Goal: Task Accomplishment & Management: Manage account settings

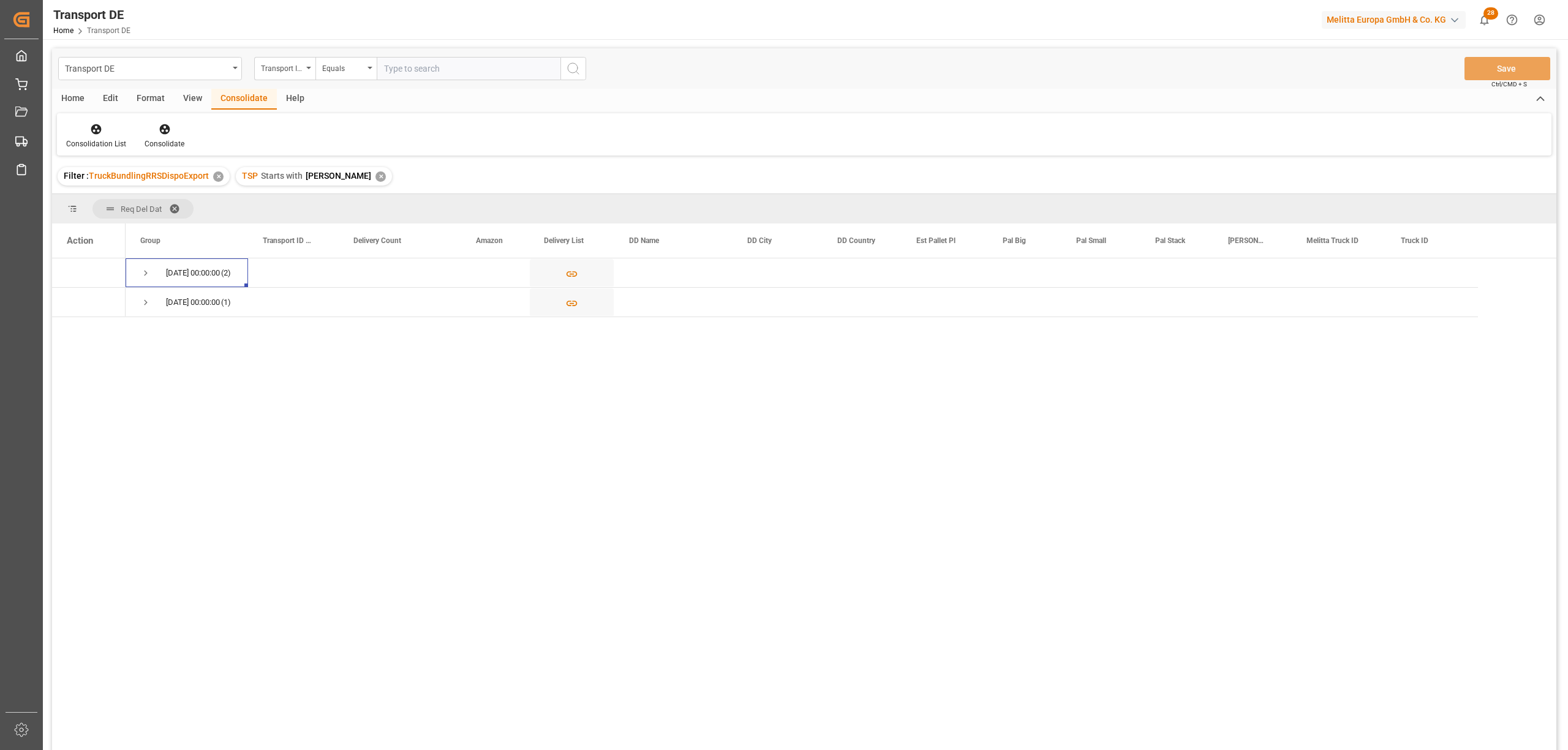
click at [376, 175] on div "✕" at bounding box center [381, 177] width 11 height 11
click at [279, 72] on div "Transport ID Logward" at bounding box center [281, 66] width 41 height 14
type input "route"
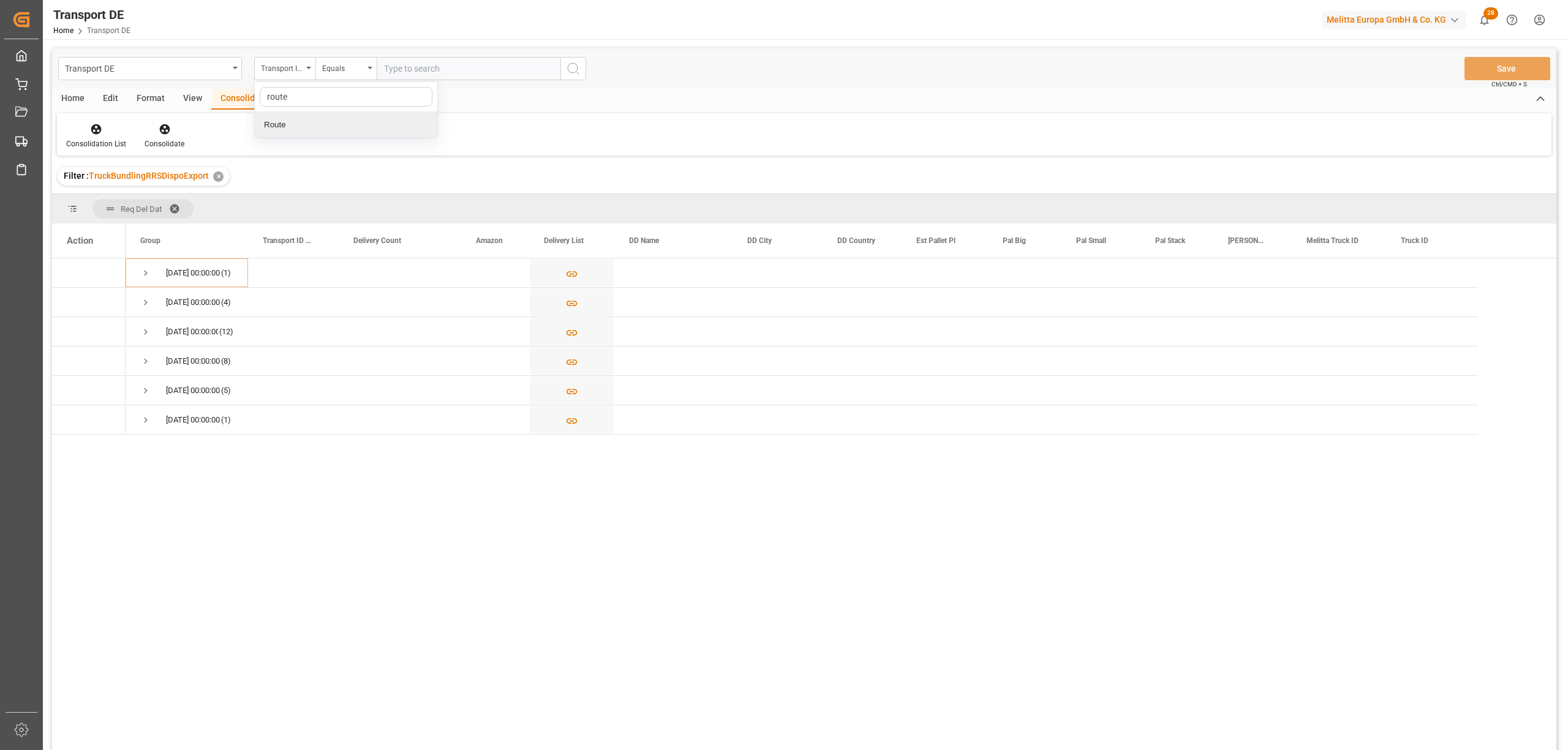
click at [338, 128] on div "Route" at bounding box center [346, 125] width 183 height 26
click at [336, 68] on div "Equals" at bounding box center [342, 66] width 41 height 14
click at [380, 197] on div "Starts with" at bounding box center [407, 202] width 183 height 26
type input "PL"
click at [575, 71] on icon "search button" at bounding box center [573, 68] width 14 height 14
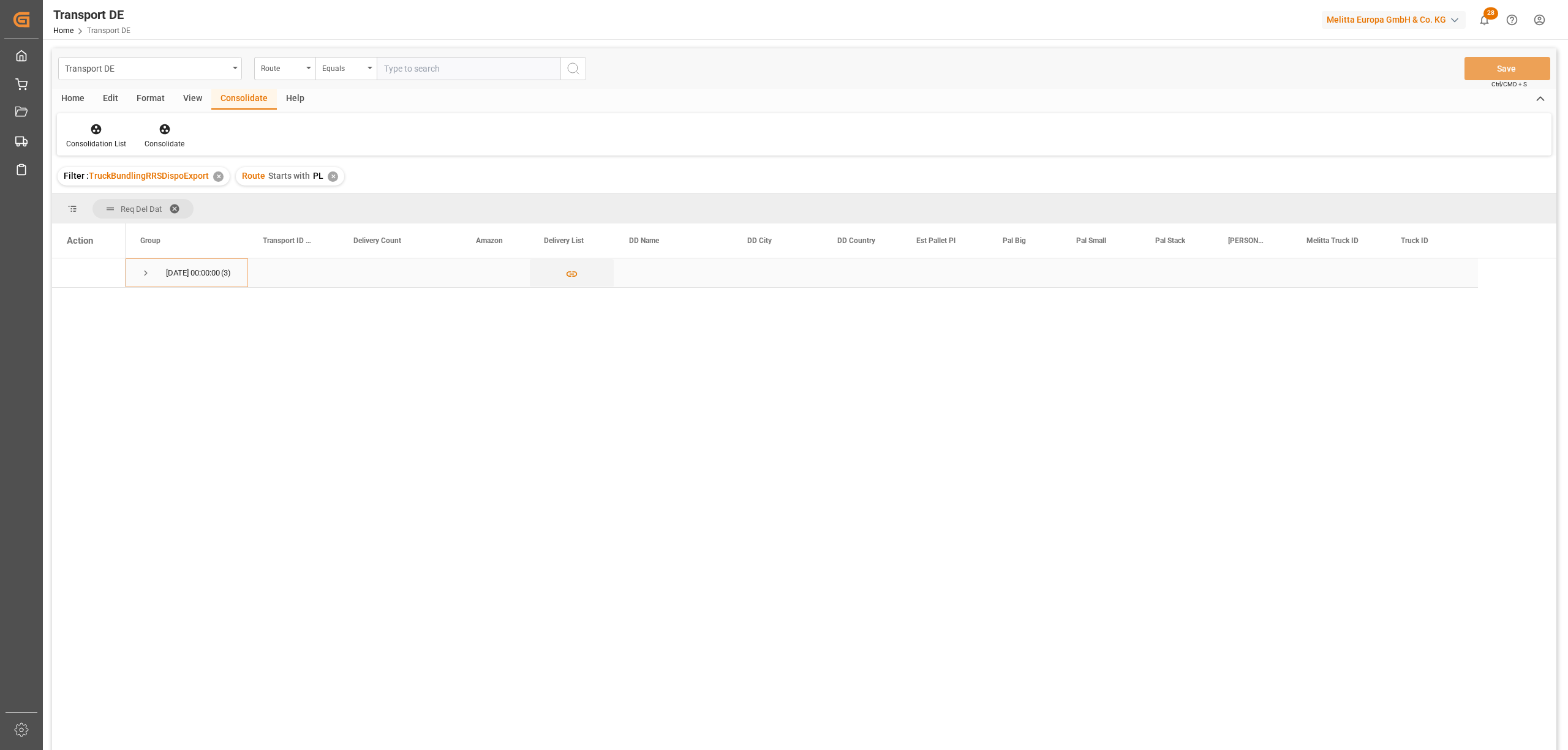
click at [143, 273] on span "Press SPACE to select this row." at bounding box center [146, 273] width 11 height 11
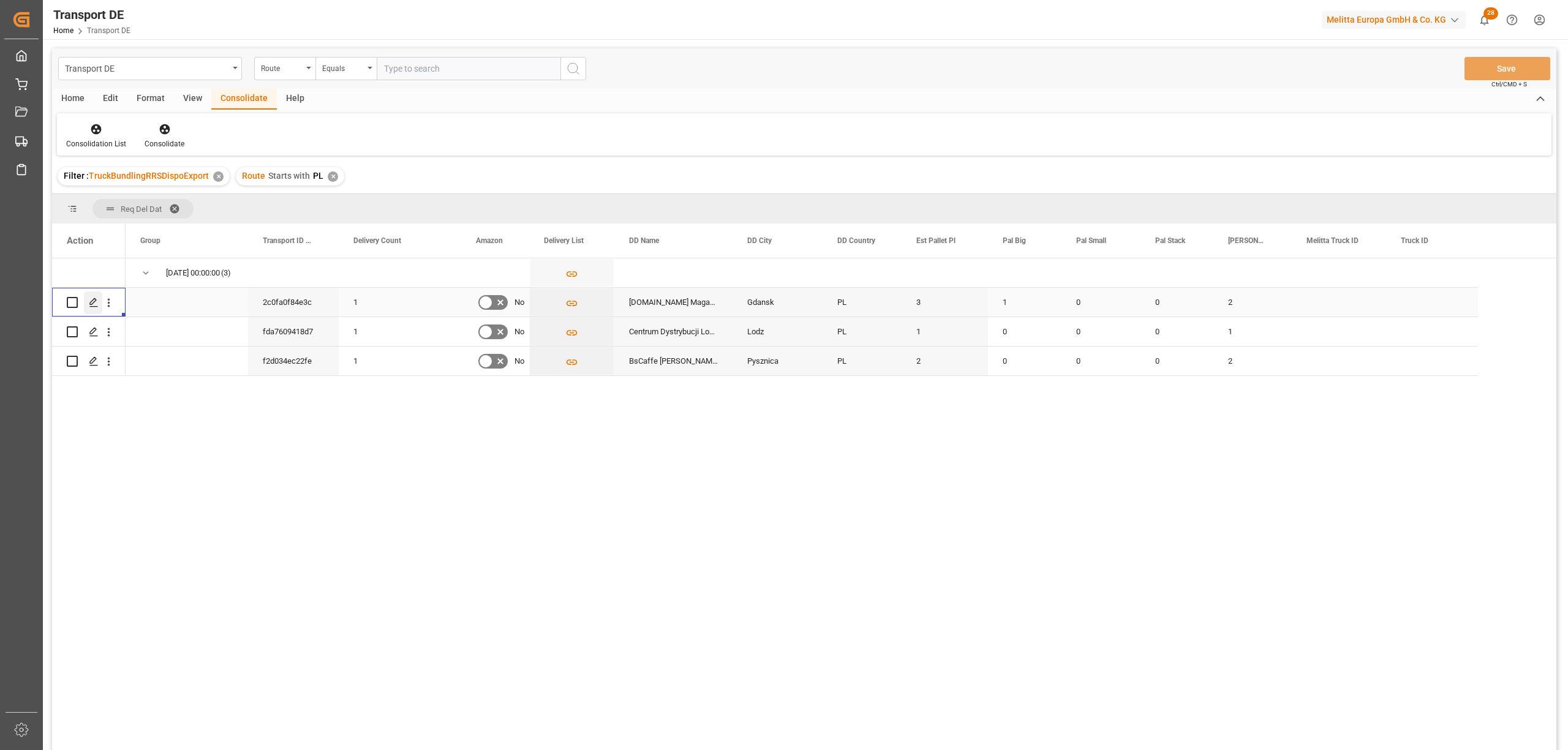
click at [91, 304] on polygon "Press SPACE to select this row." at bounding box center [93, 301] width 6 height 6
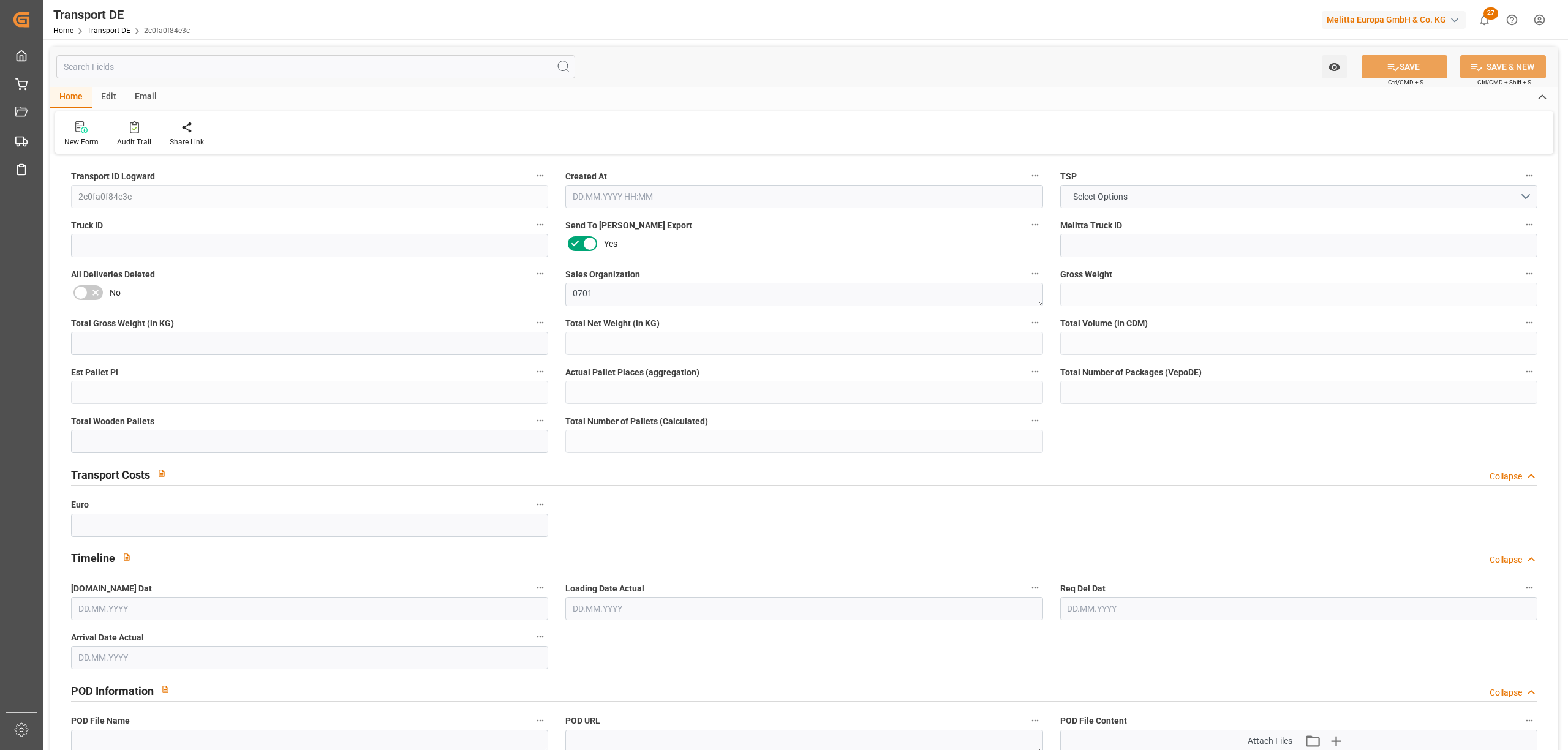
type input "535"
type input "452.585"
type input "399.418"
type input "3796.68"
type input "3"
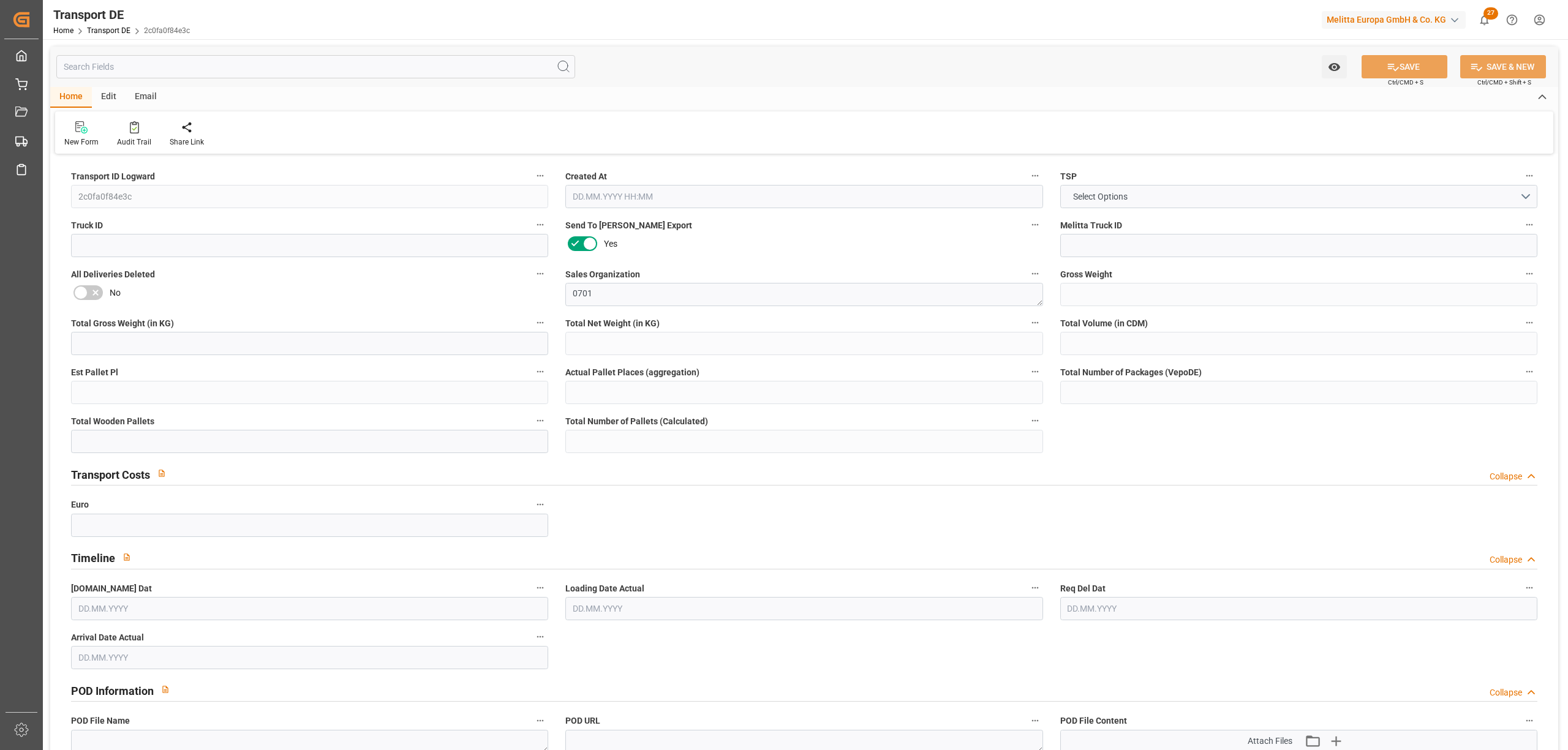
type input "0"
type input "3"
type input "1"
type input "0"
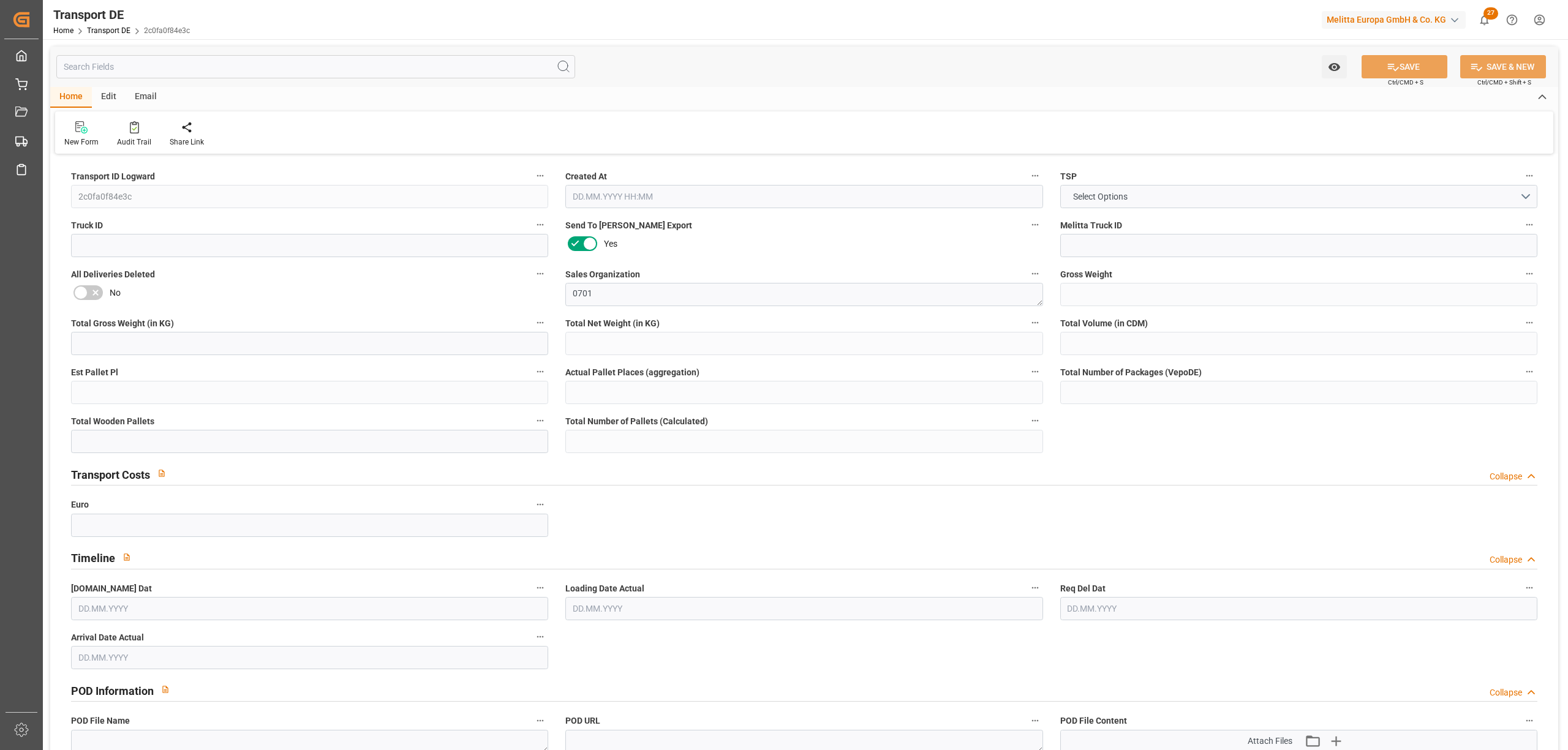
type input "80"
type input "0"
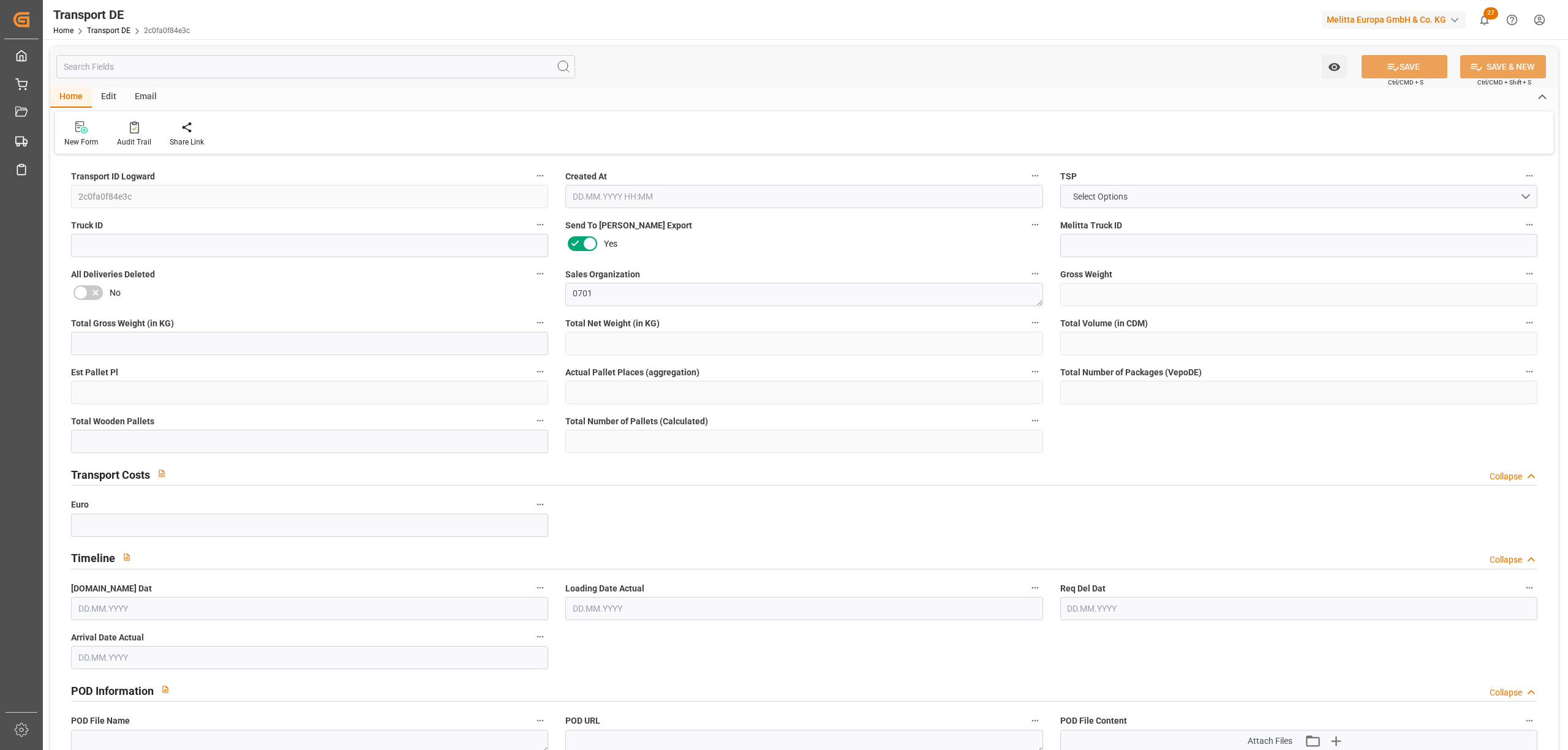
type input "0"
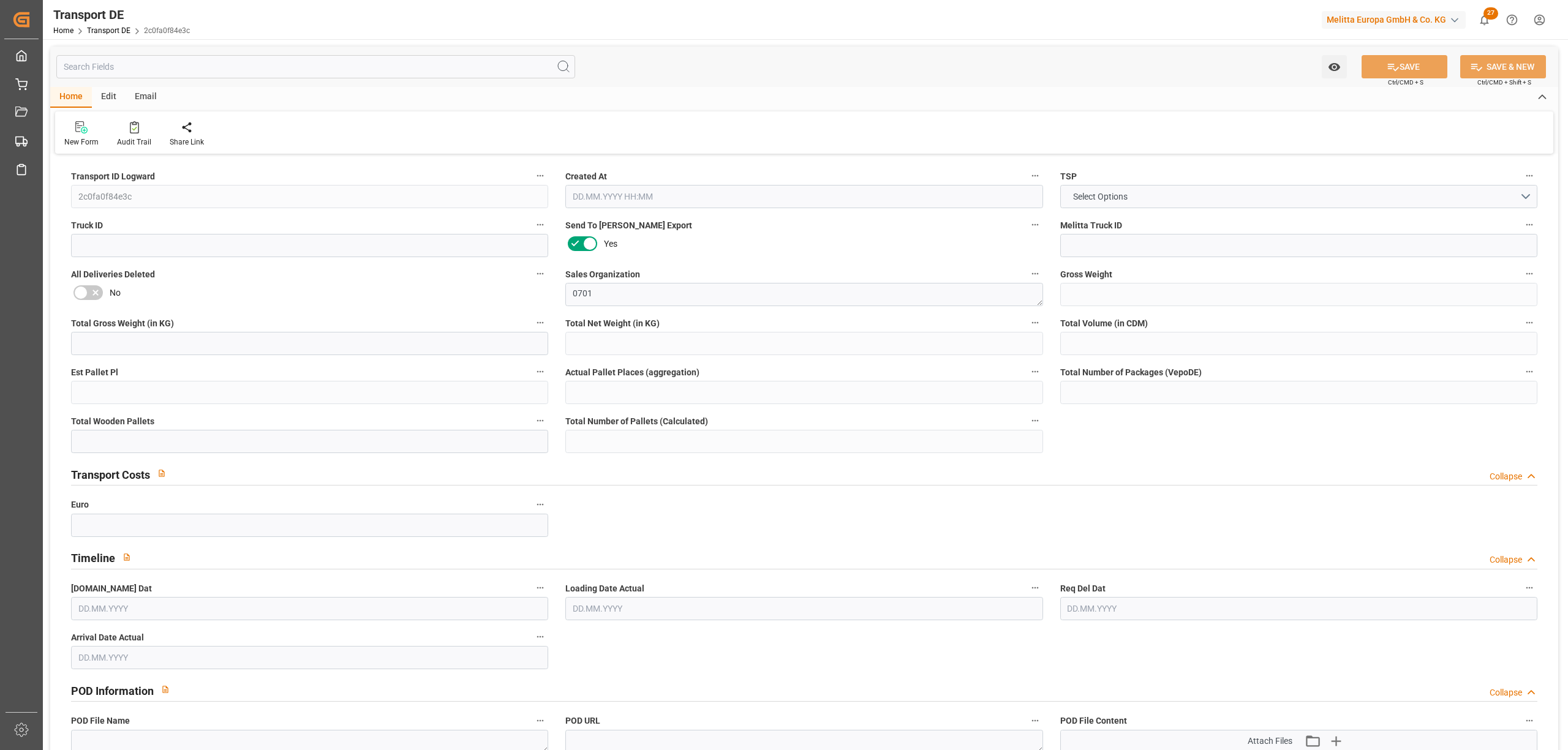
type input "0"
type input "1"
type input "0"
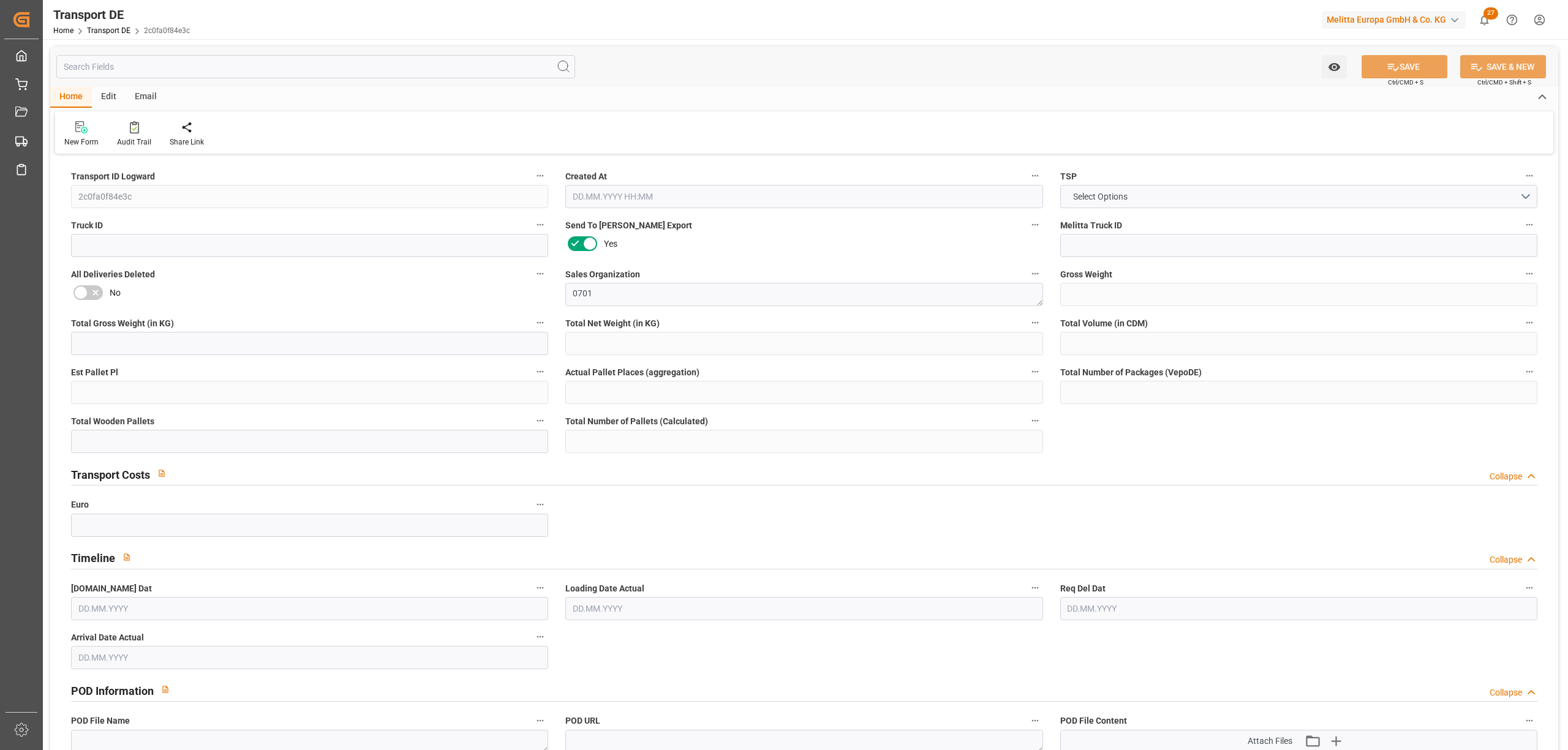
type input "0"
type input "1"
type input "2"
type input "0"
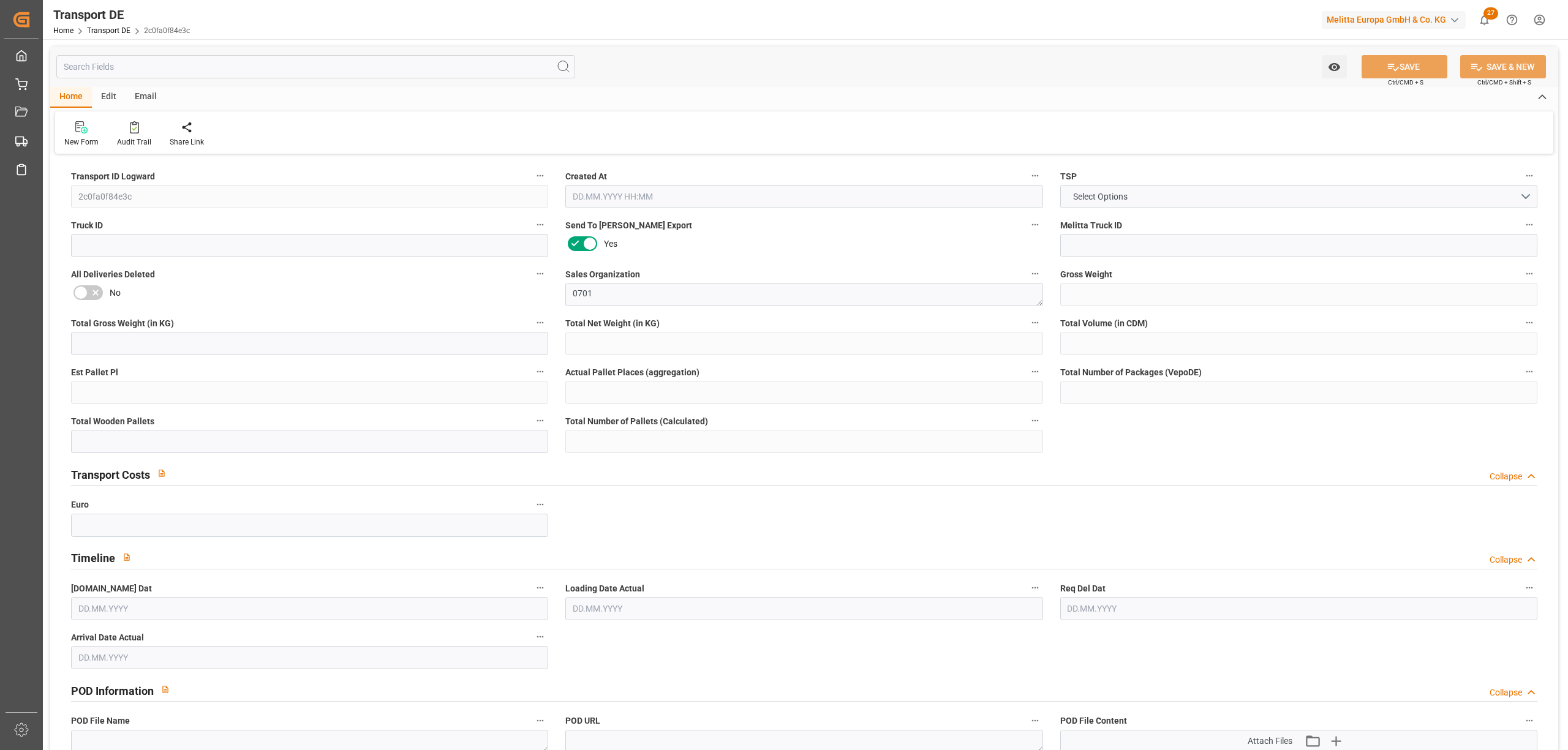
type input "40"
type input "234.711"
type input "204.435"
type input "[DATE] 12:46"
type input "[DATE]"
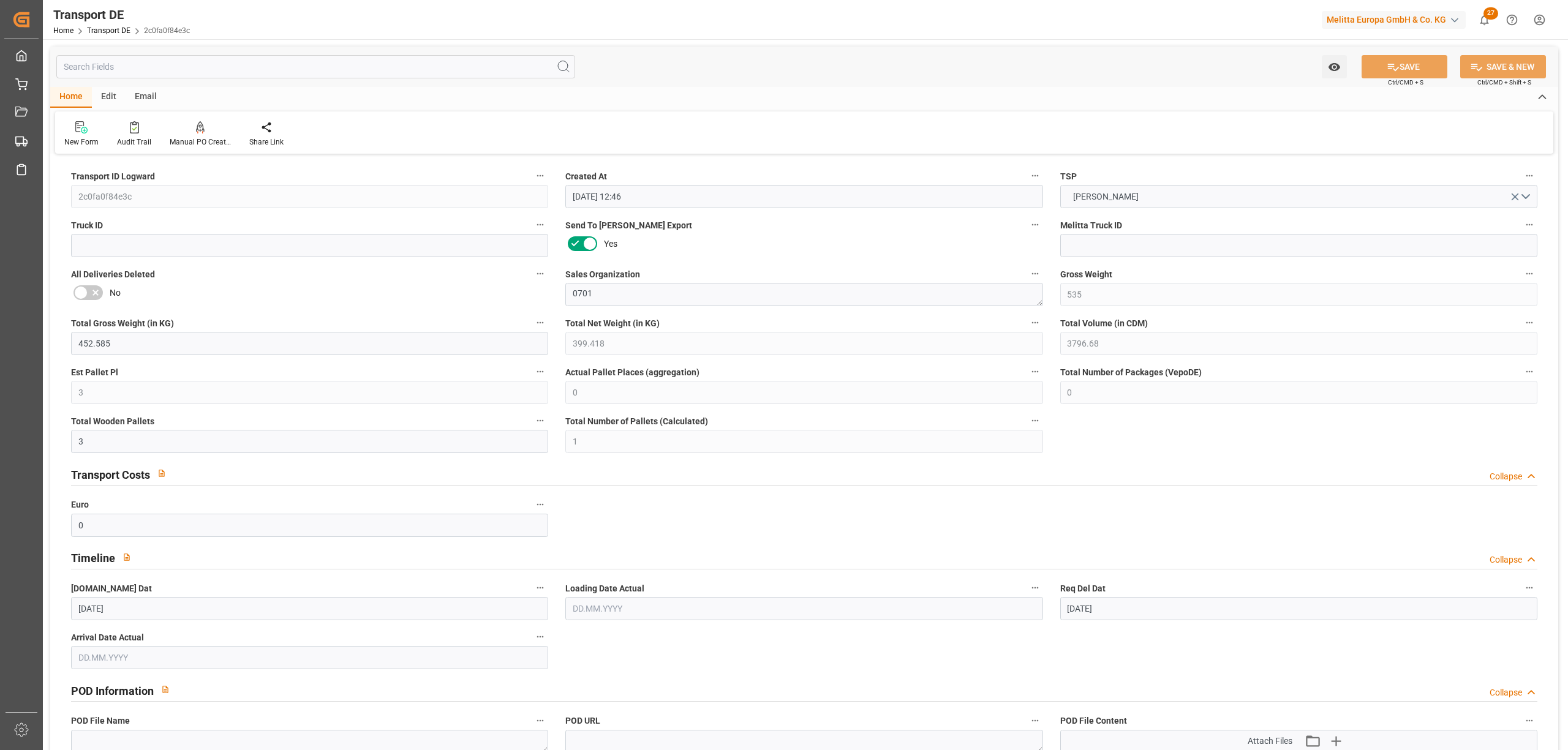
type input "[DATE]"
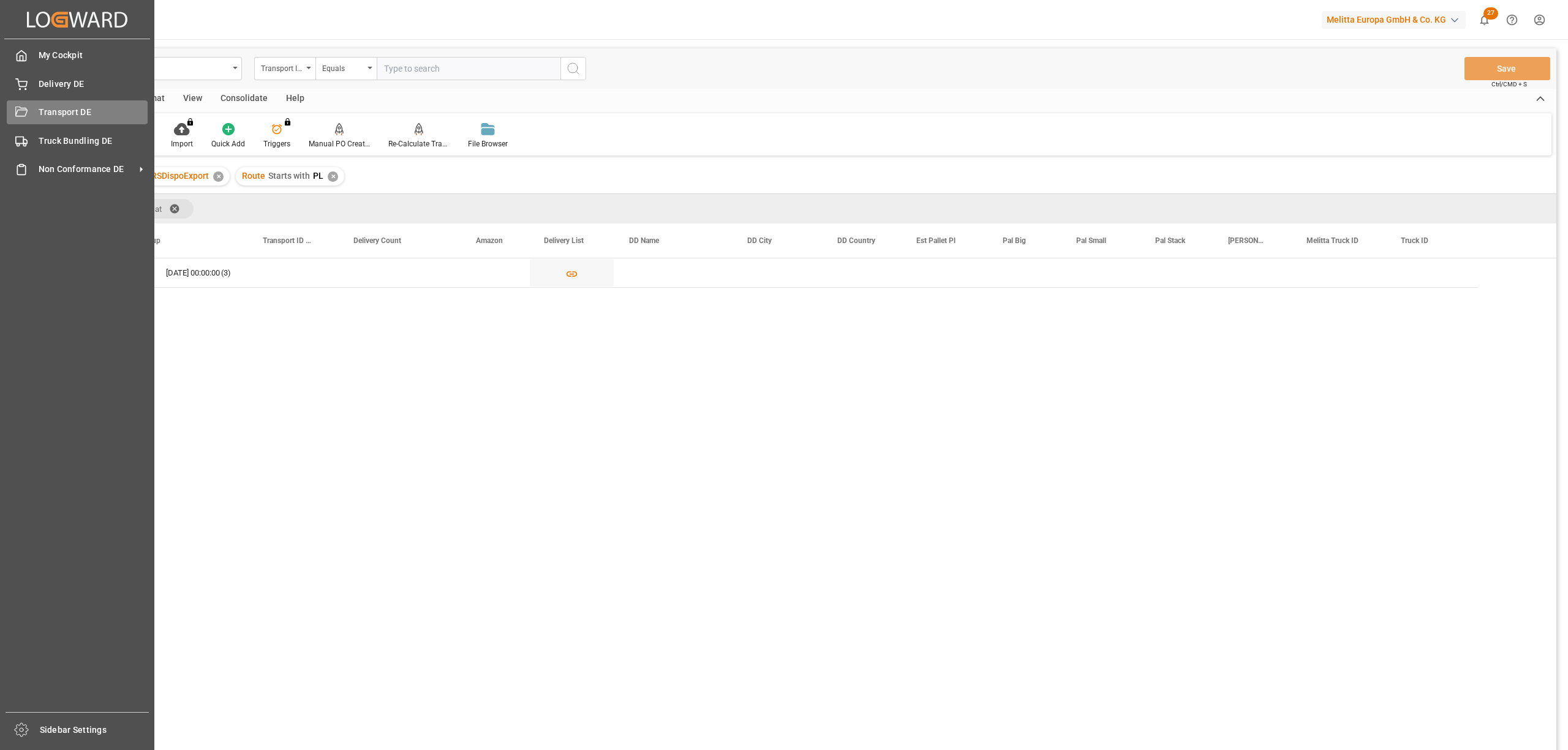
click at [37, 112] on div "Transport DE Transport DE" at bounding box center [77, 112] width 141 height 24
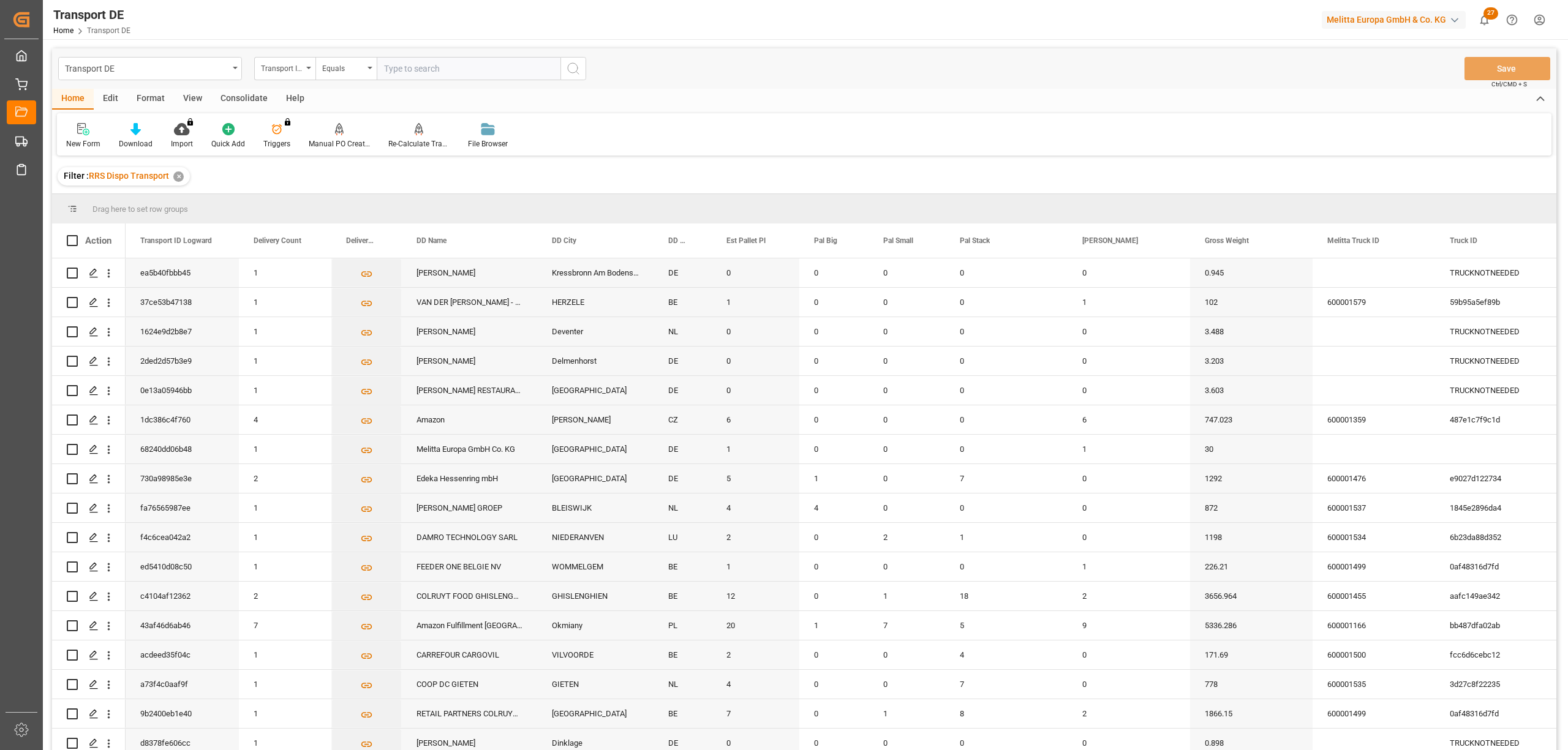
click at [340, 74] on div "Equals" at bounding box center [346, 68] width 61 height 23
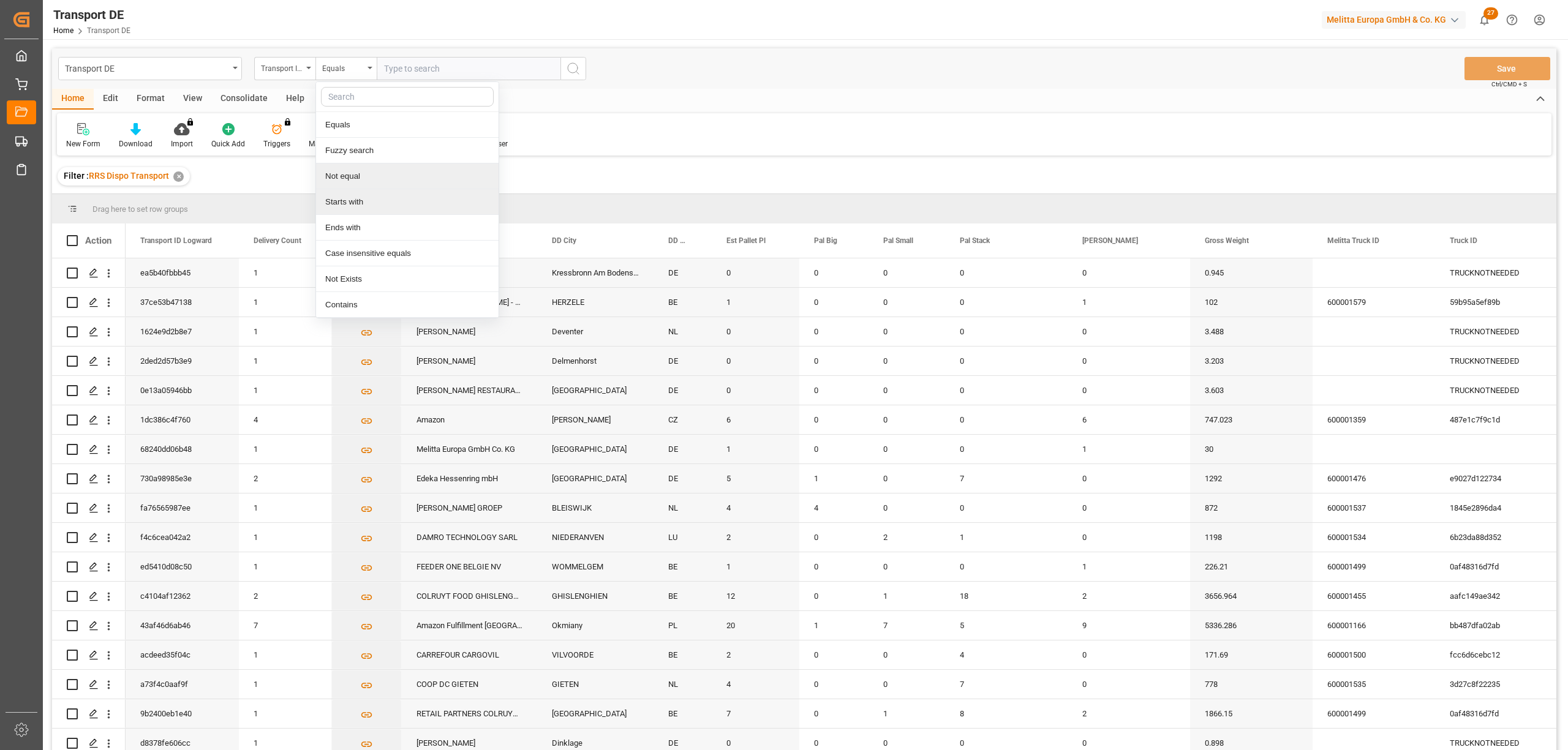
drag, startPoint x: 360, startPoint y: 162, endPoint x: 363, endPoint y: 194, distance: 32.1
click at [363, 192] on div "Equals Fuzzy search Not equal Starts with Ends with Case insensitive equals Not…" at bounding box center [407, 200] width 184 height 237
click at [363, 202] on div "Starts with" at bounding box center [407, 202] width 183 height 26
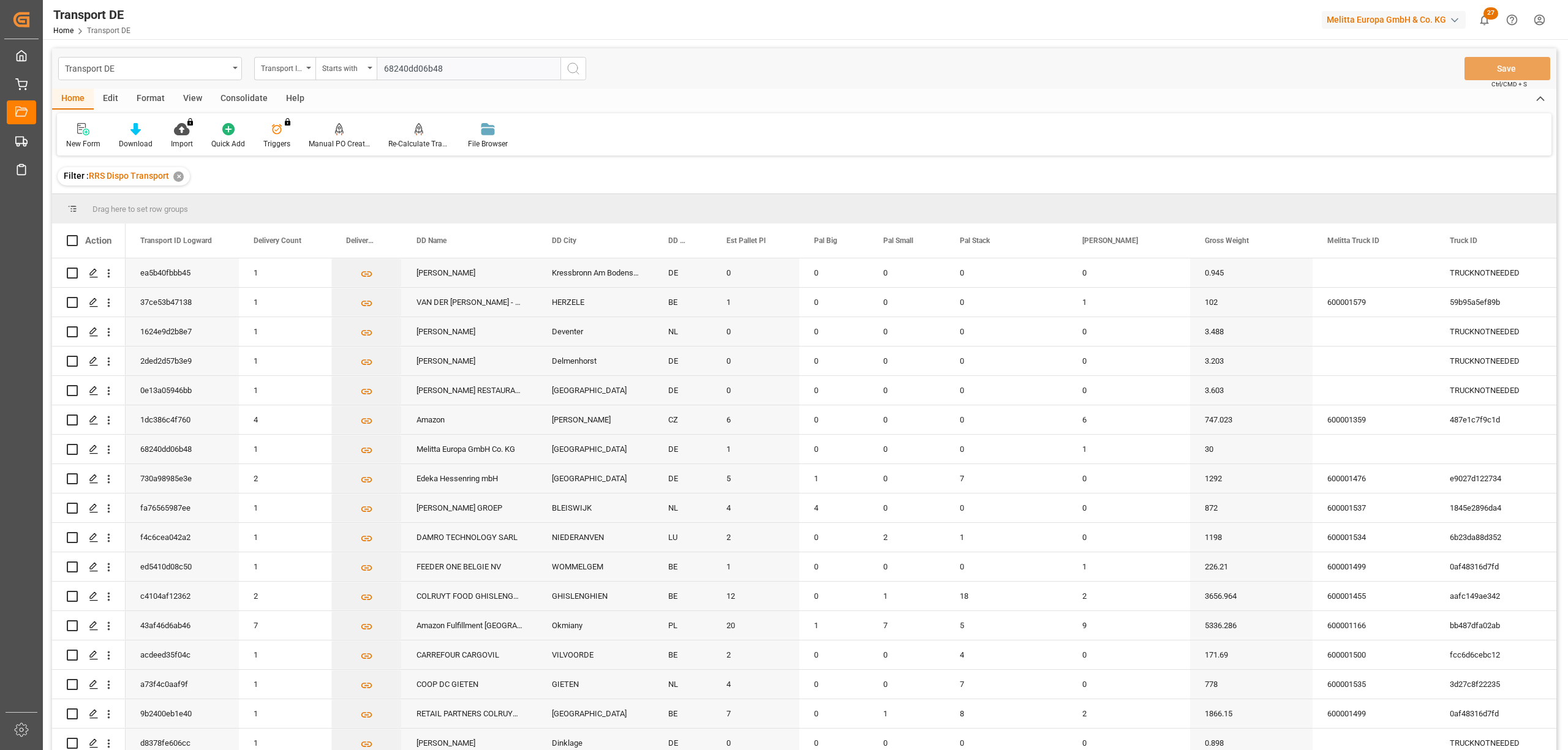
type input "68240dd06b48"
click at [572, 68] on icon "search button" at bounding box center [573, 68] width 14 height 14
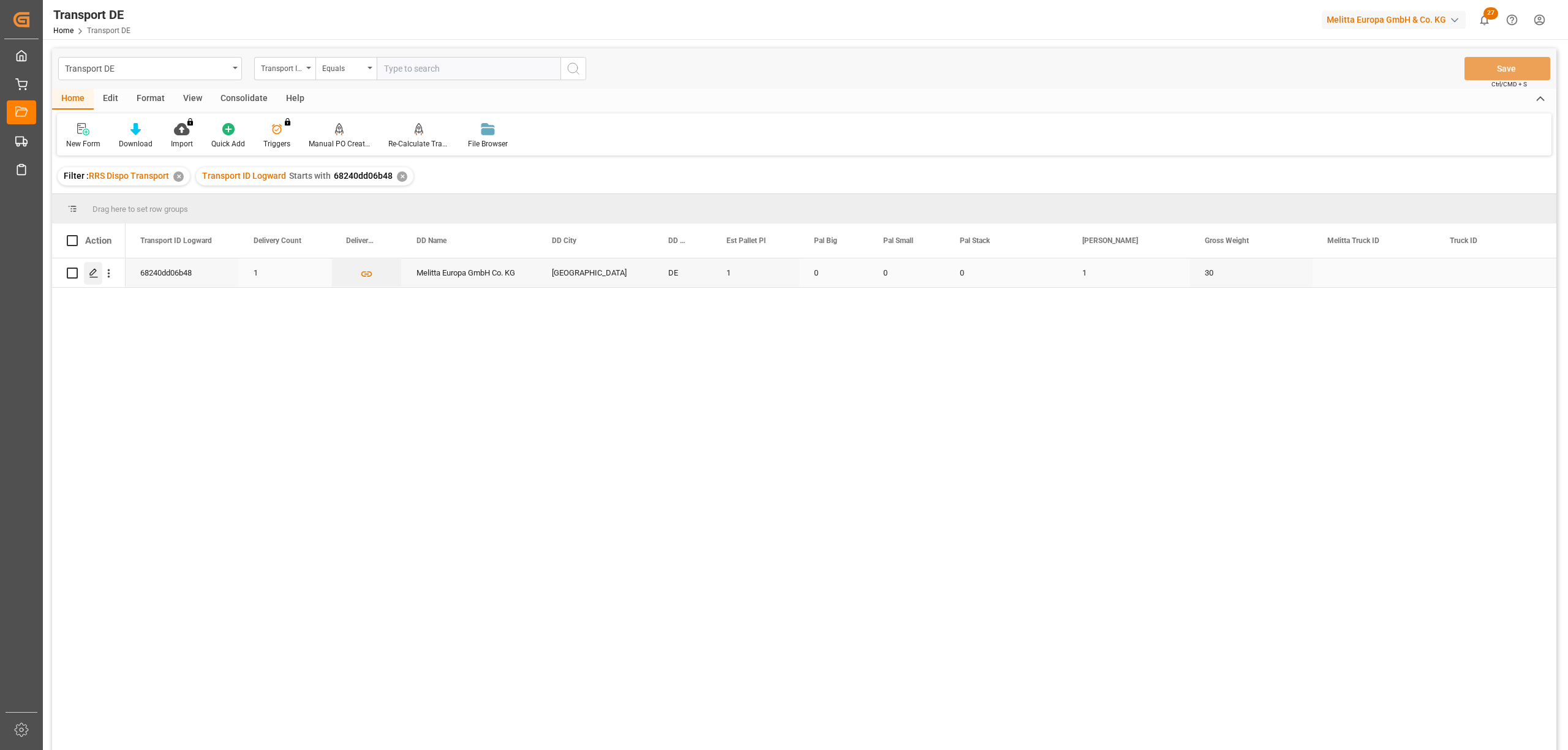
click at [95, 273] on icon "Press SPACE to select this row." at bounding box center [93, 273] width 10 height 10
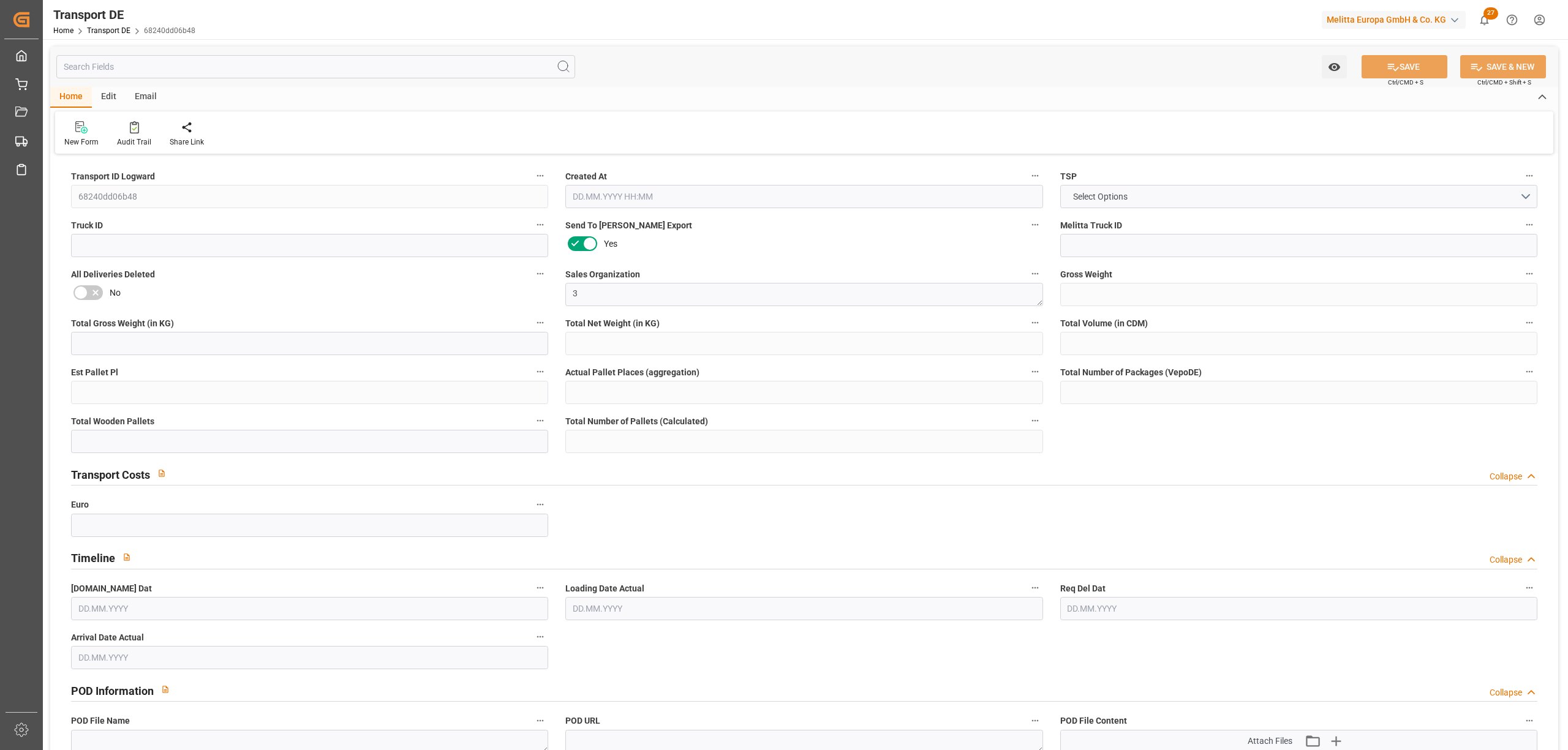
type input "30"
type input "5.511"
type input "4.173"
type input "177.961"
type input "1"
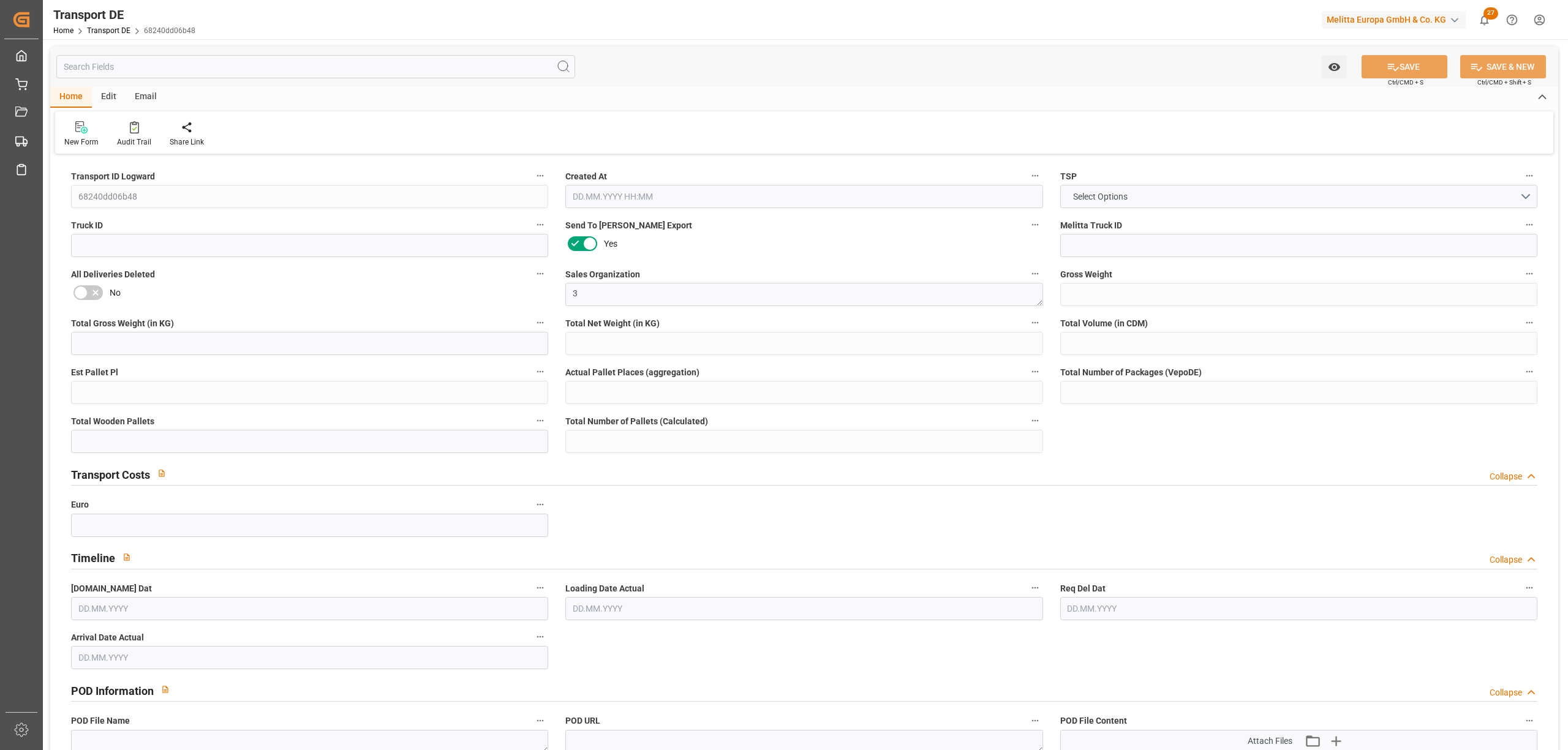
type input "0"
type input "1"
type input "0"
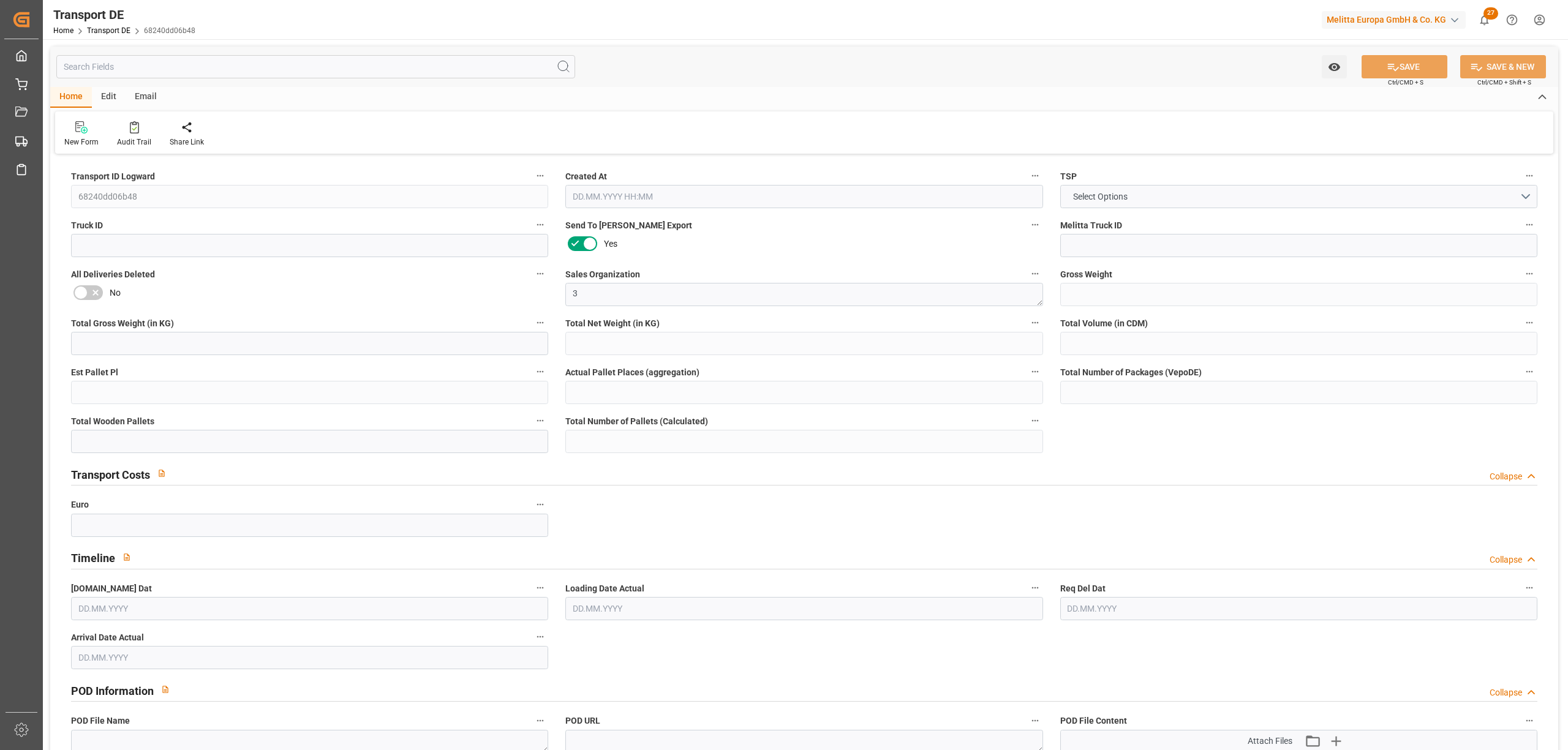
type input "28"
type input "0"
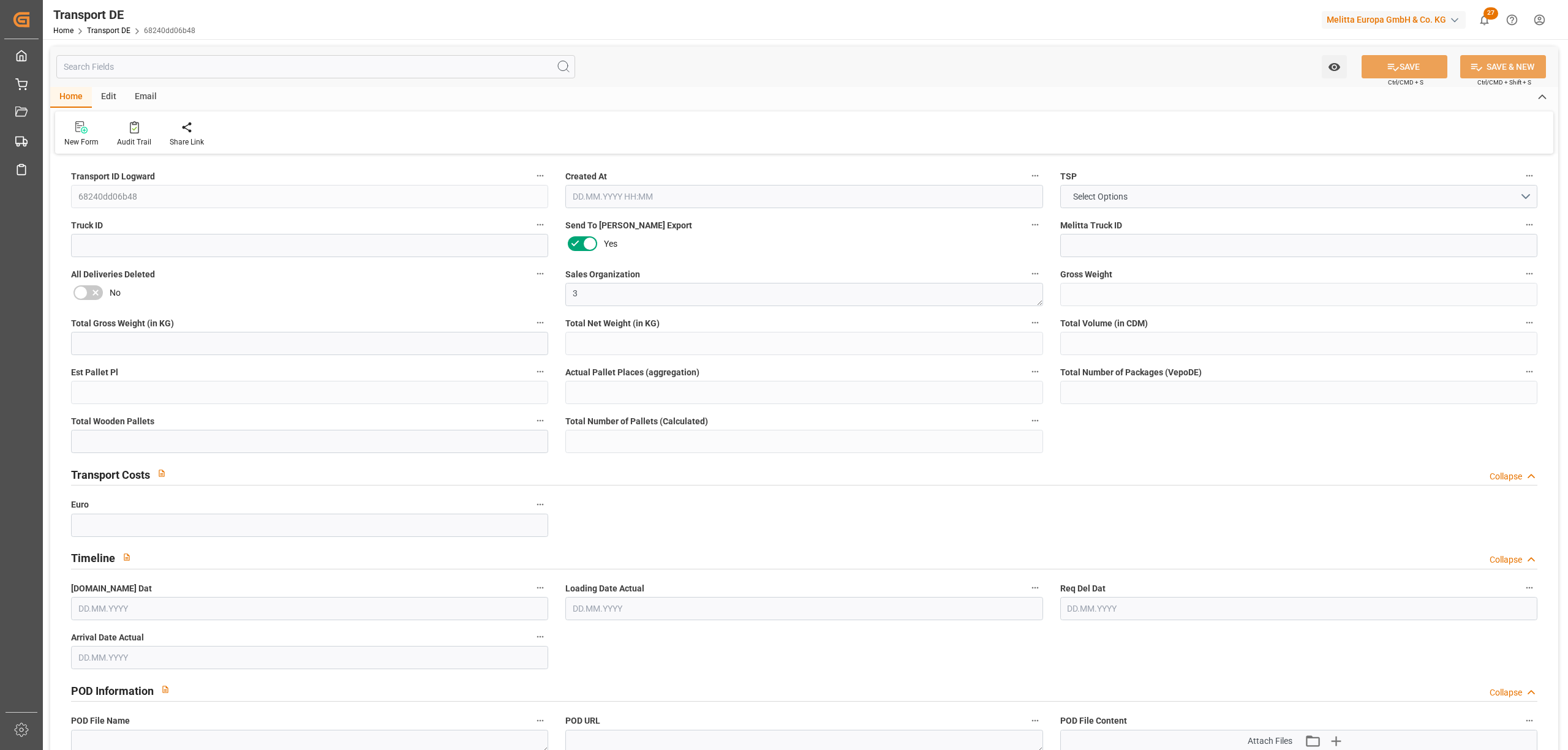
type input "0"
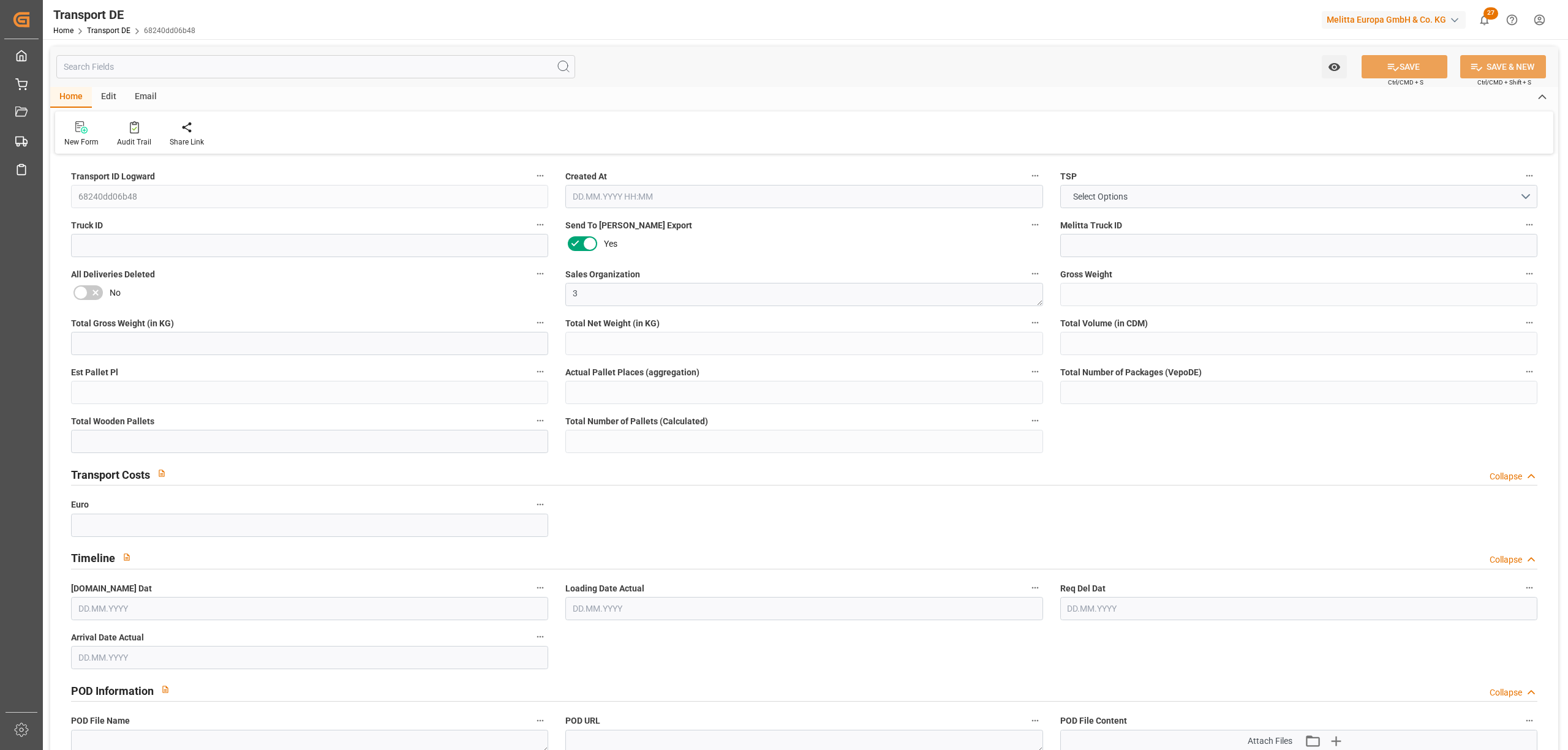
type input "0"
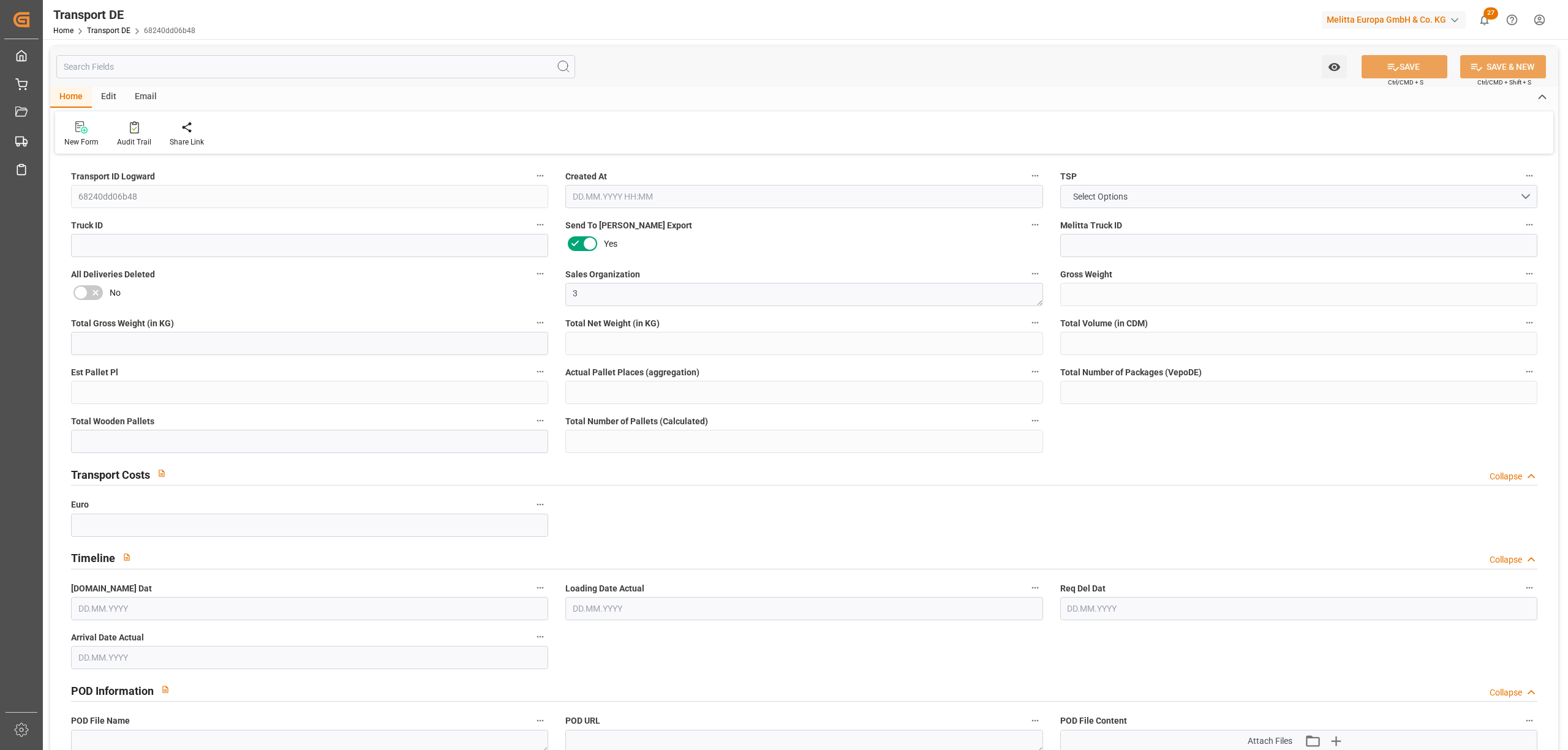
type input "0"
type input "1"
type input "0"
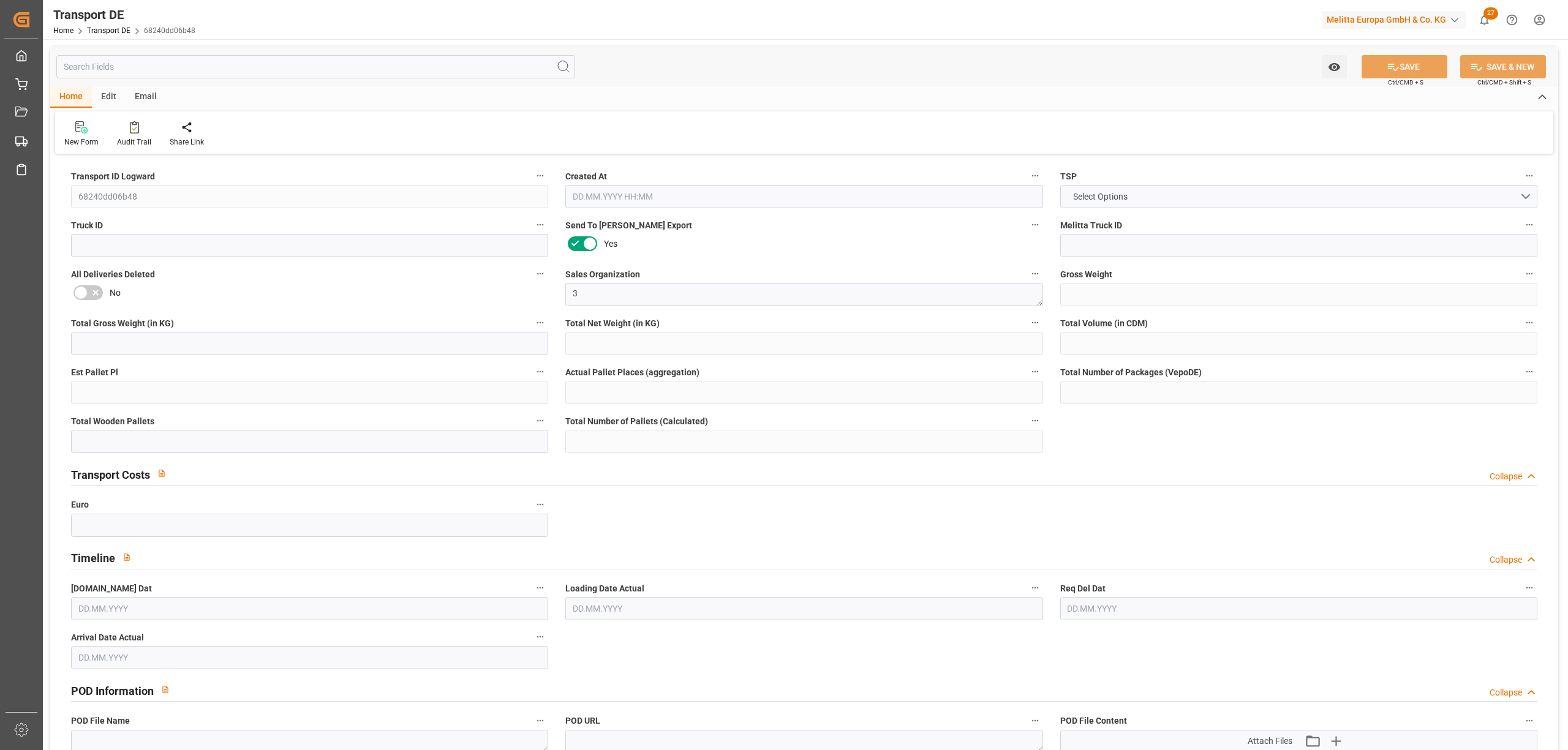
type input "0"
type input "3.039"
type input "0"
type input "[DATE] 14:32"
type input "[DATE]"
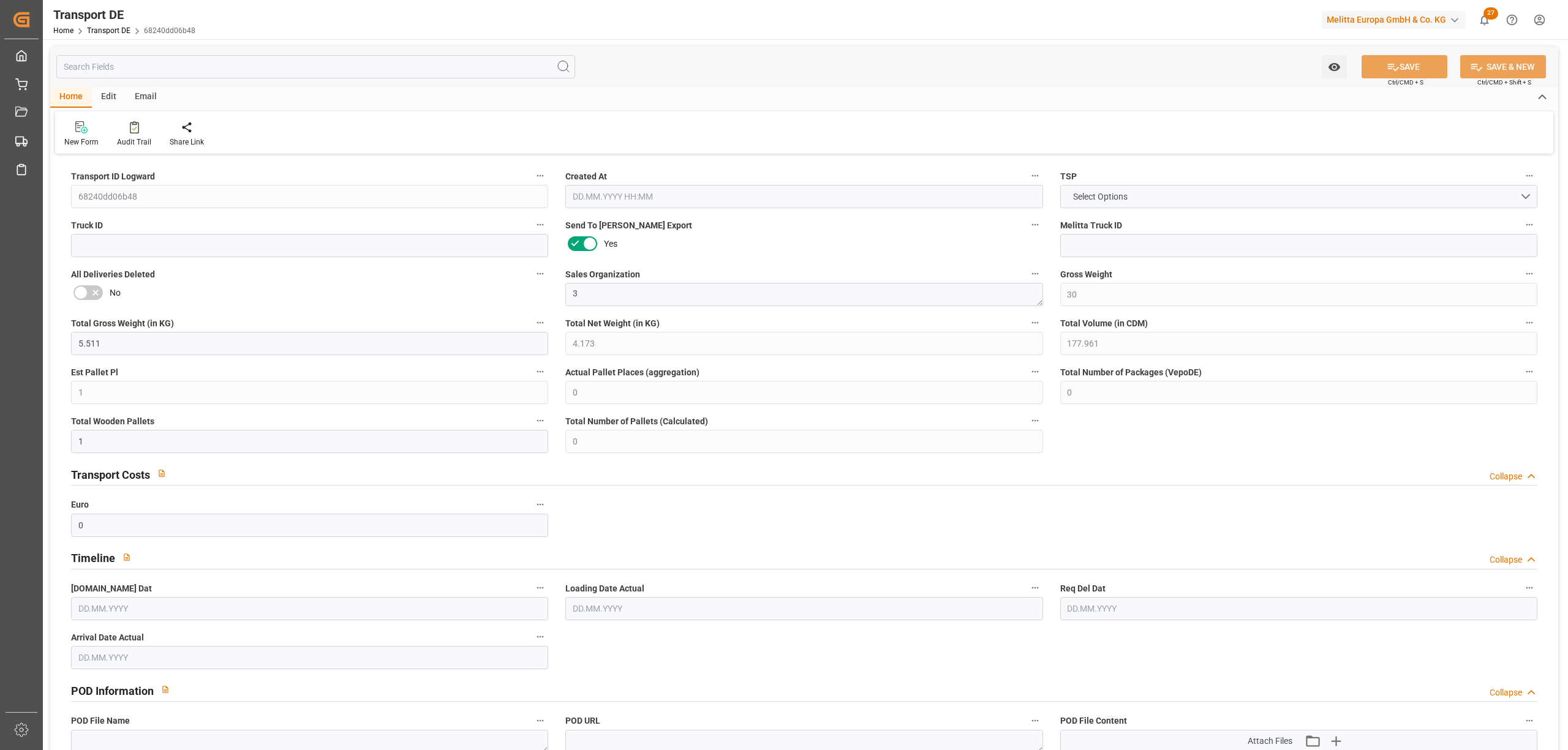
type input "[DATE]"
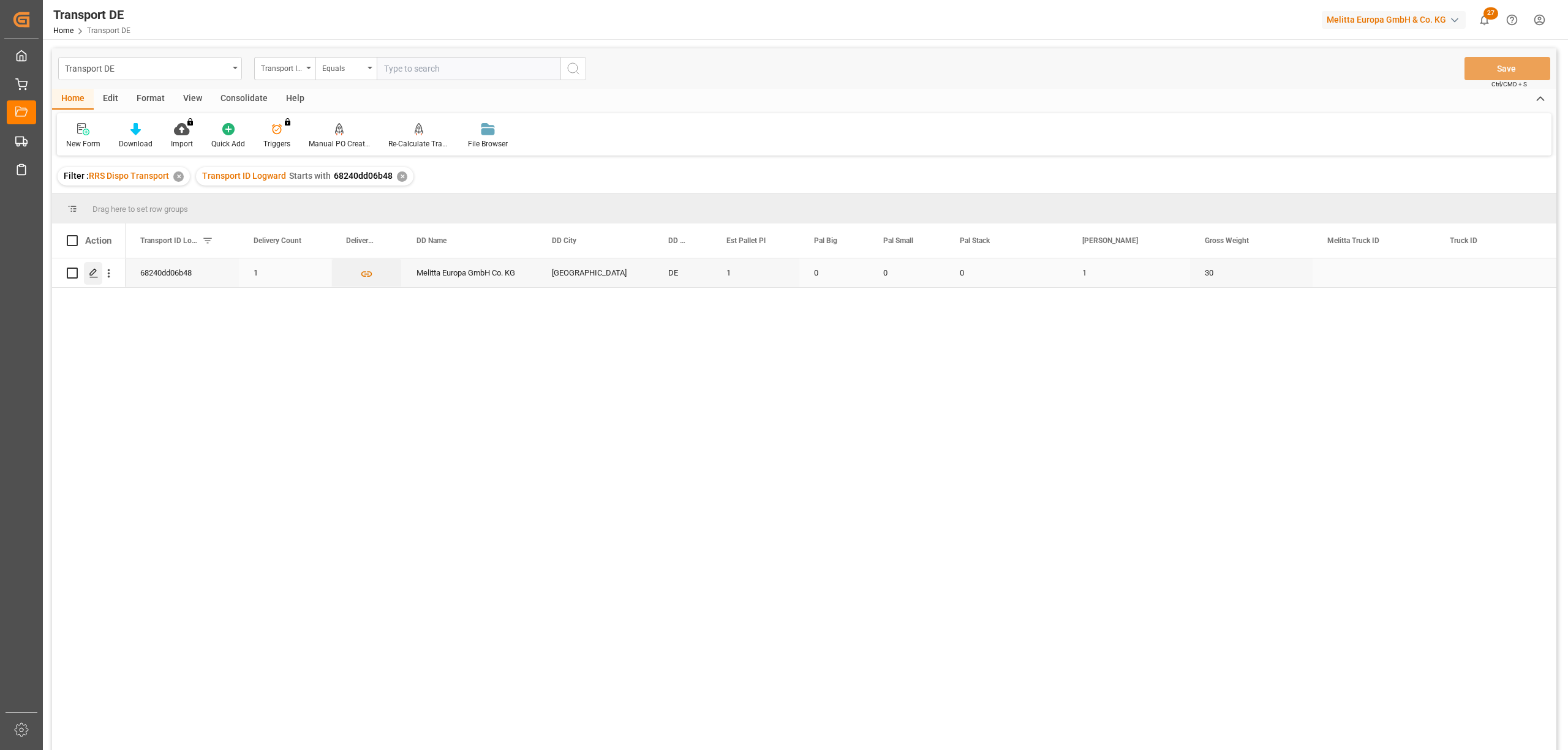
click at [96, 276] on icon "Press SPACE to select this row." at bounding box center [93, 273] width 10 height 10
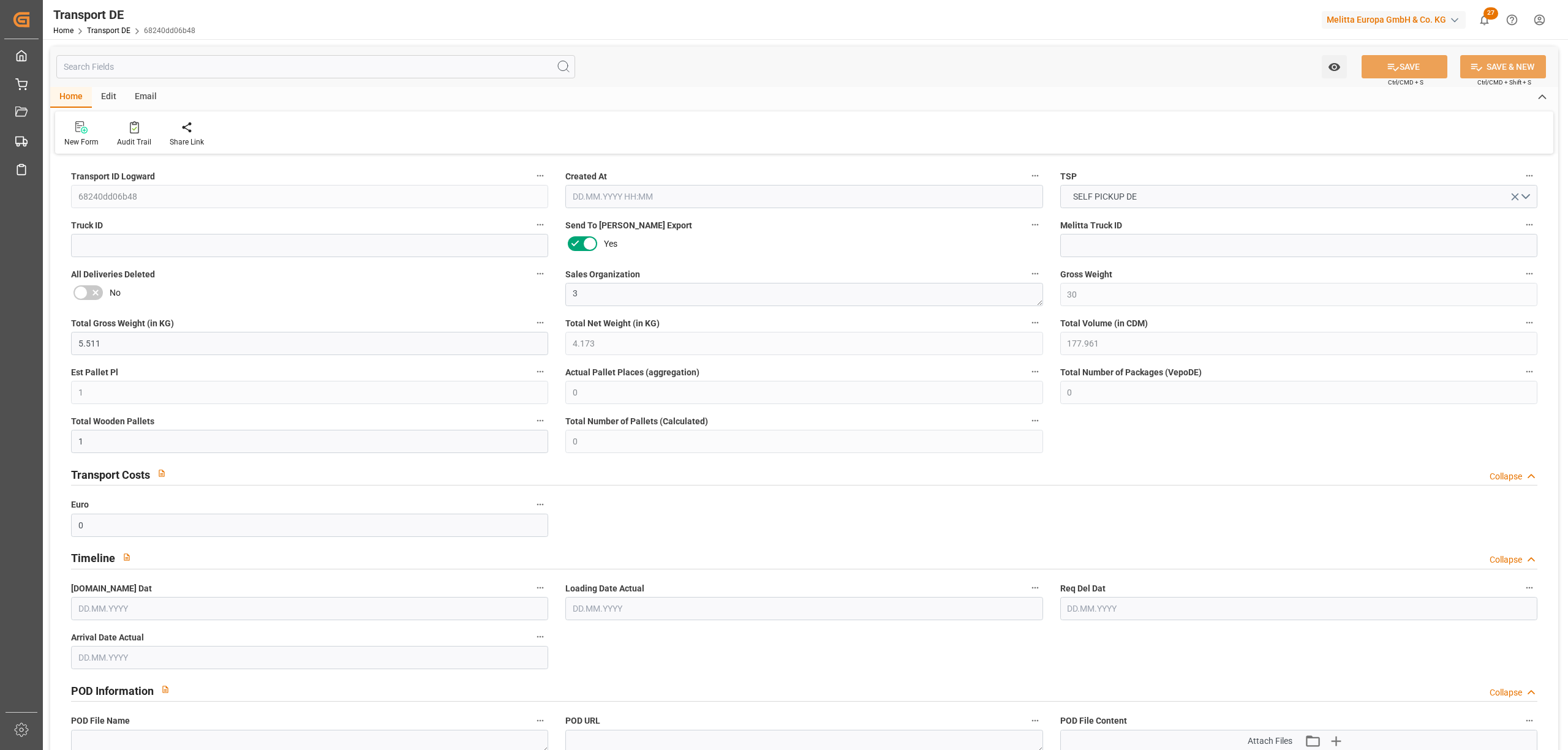
type input "30"
type input "5.511"
type input "4.173"
type input "177.961"
type input "1"
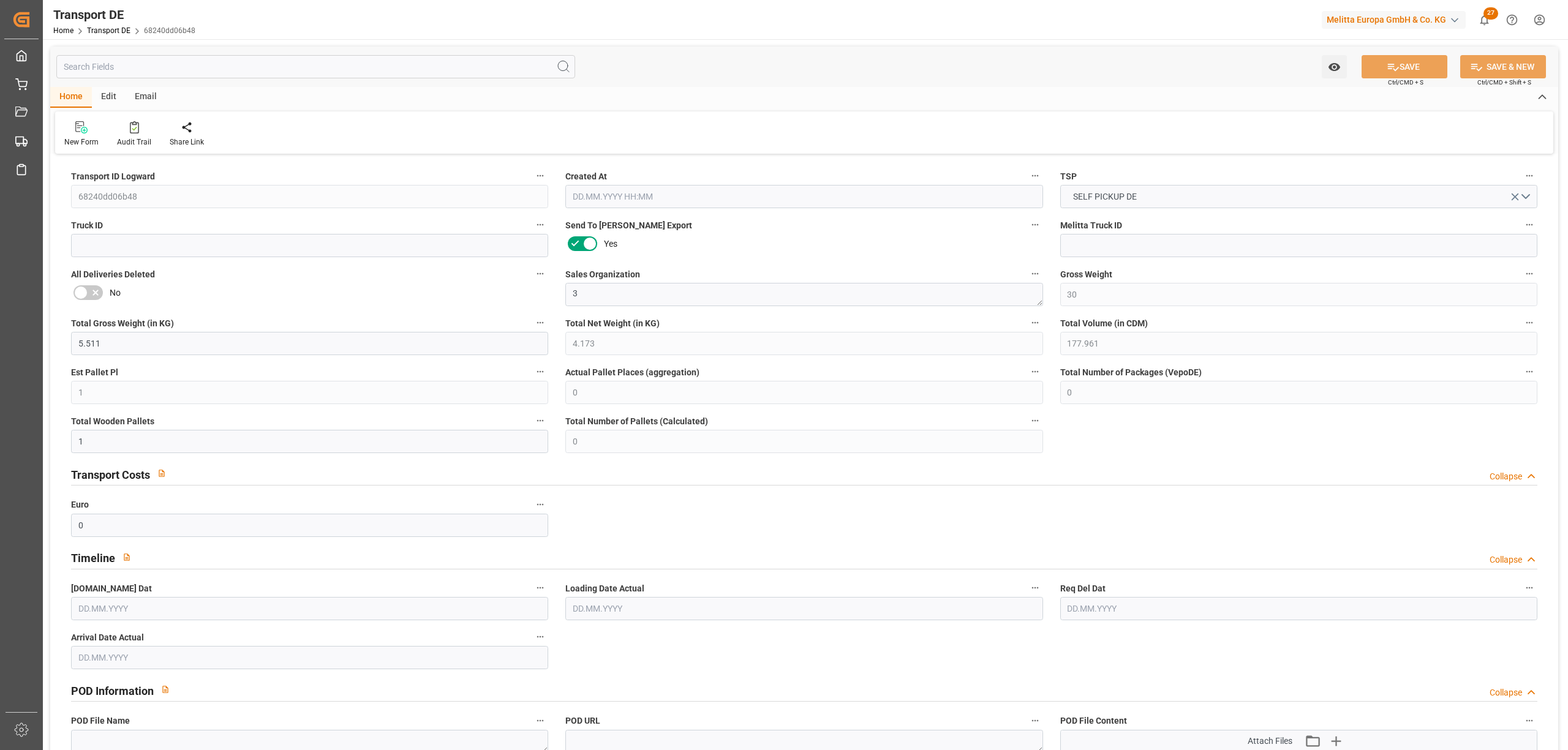
type input "0"
type input "1"
type input "0"
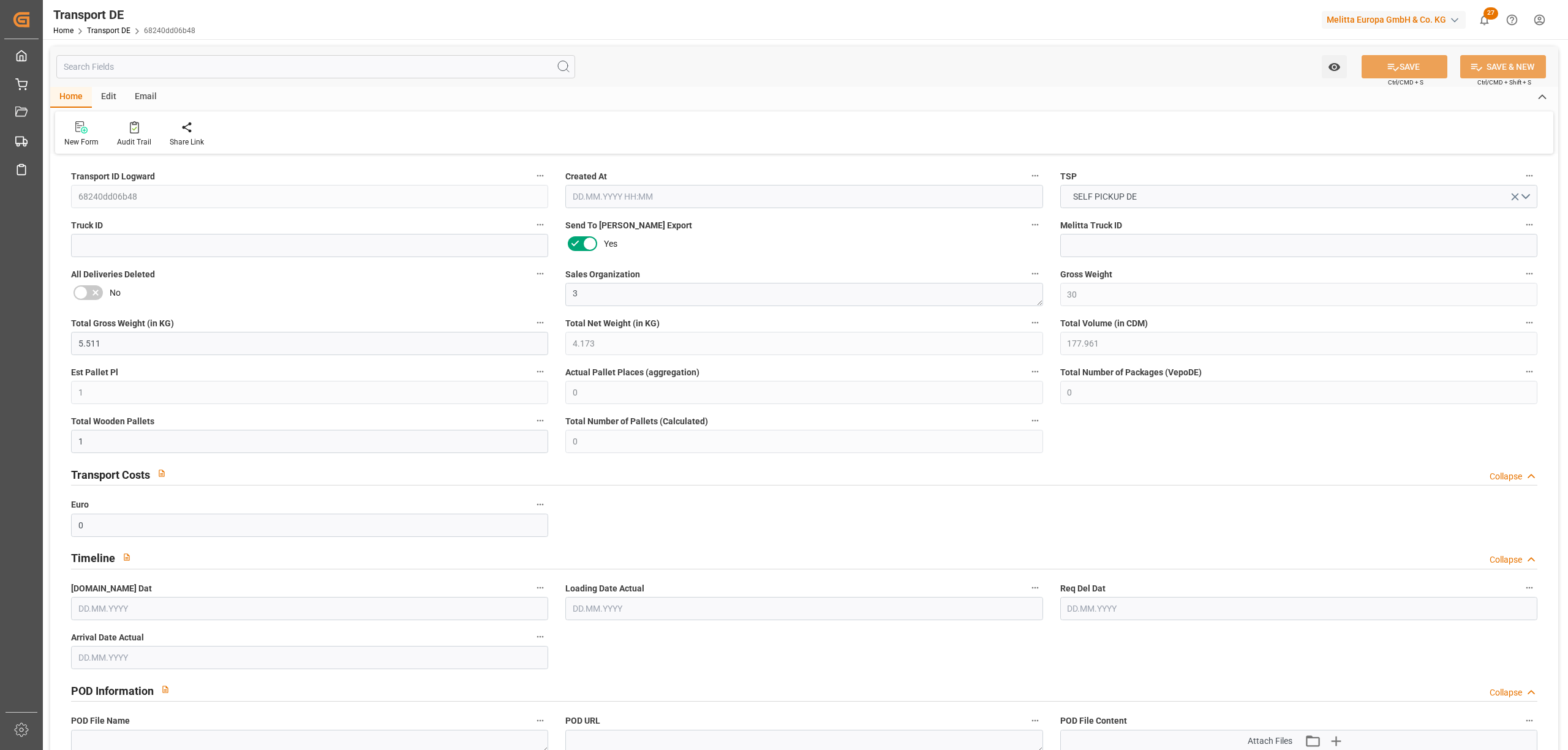
type input "28"
type input "0"
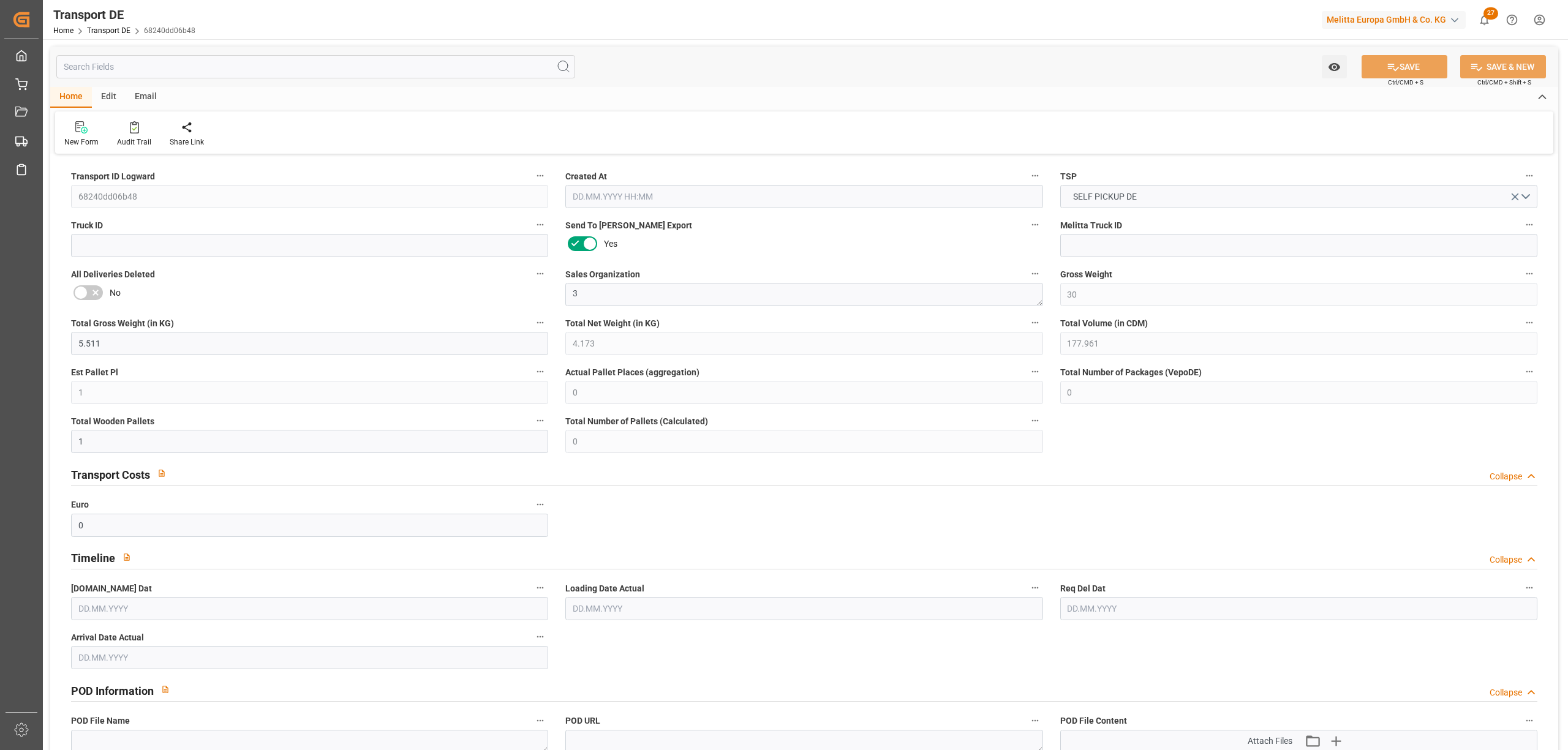
type input "0"
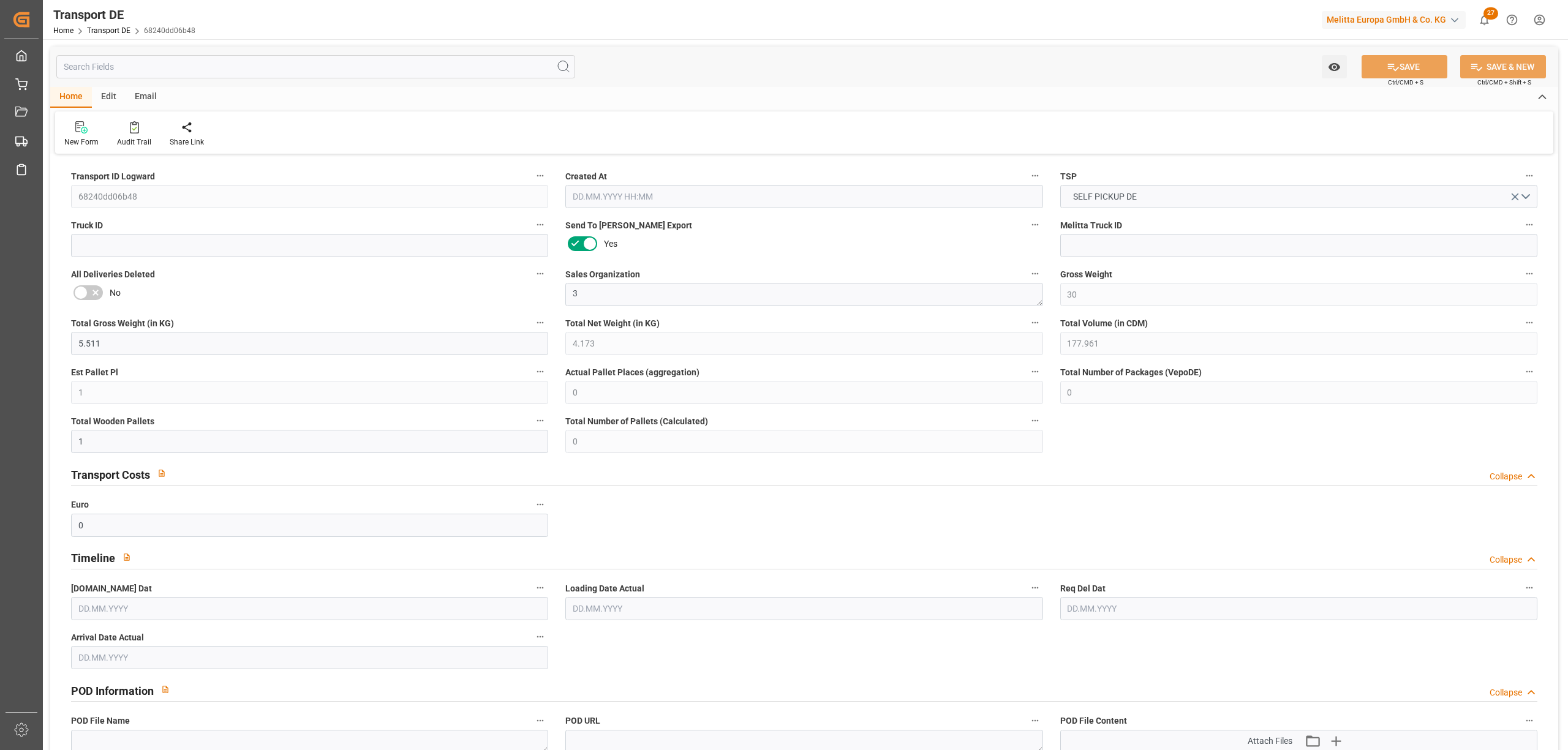
type input "0"
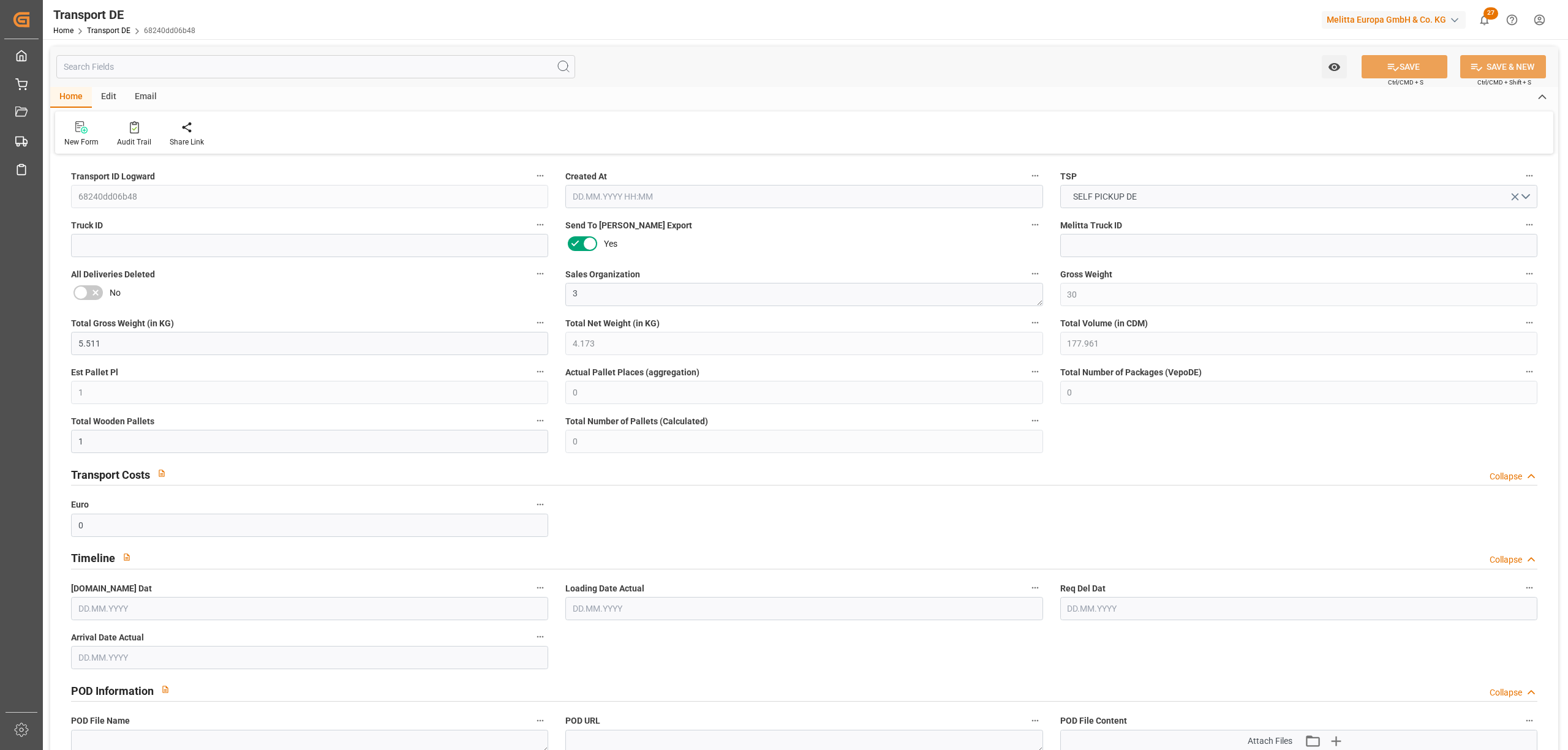
type input "0"
type input "1"
type input "0"
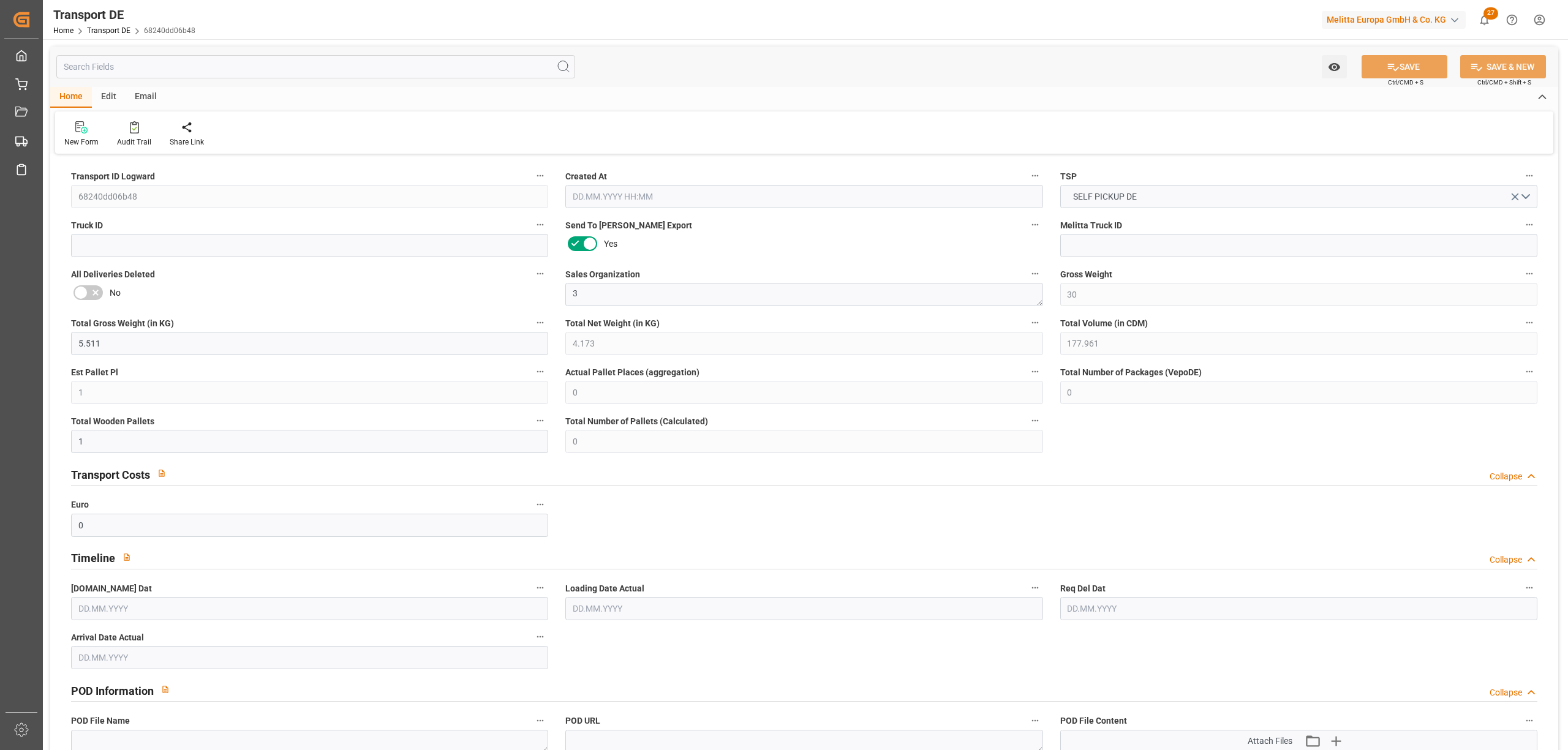
type input "0"
type input "3.039"
type input "0"
type input "[DATE] 14:32"
type input "[DATE]"
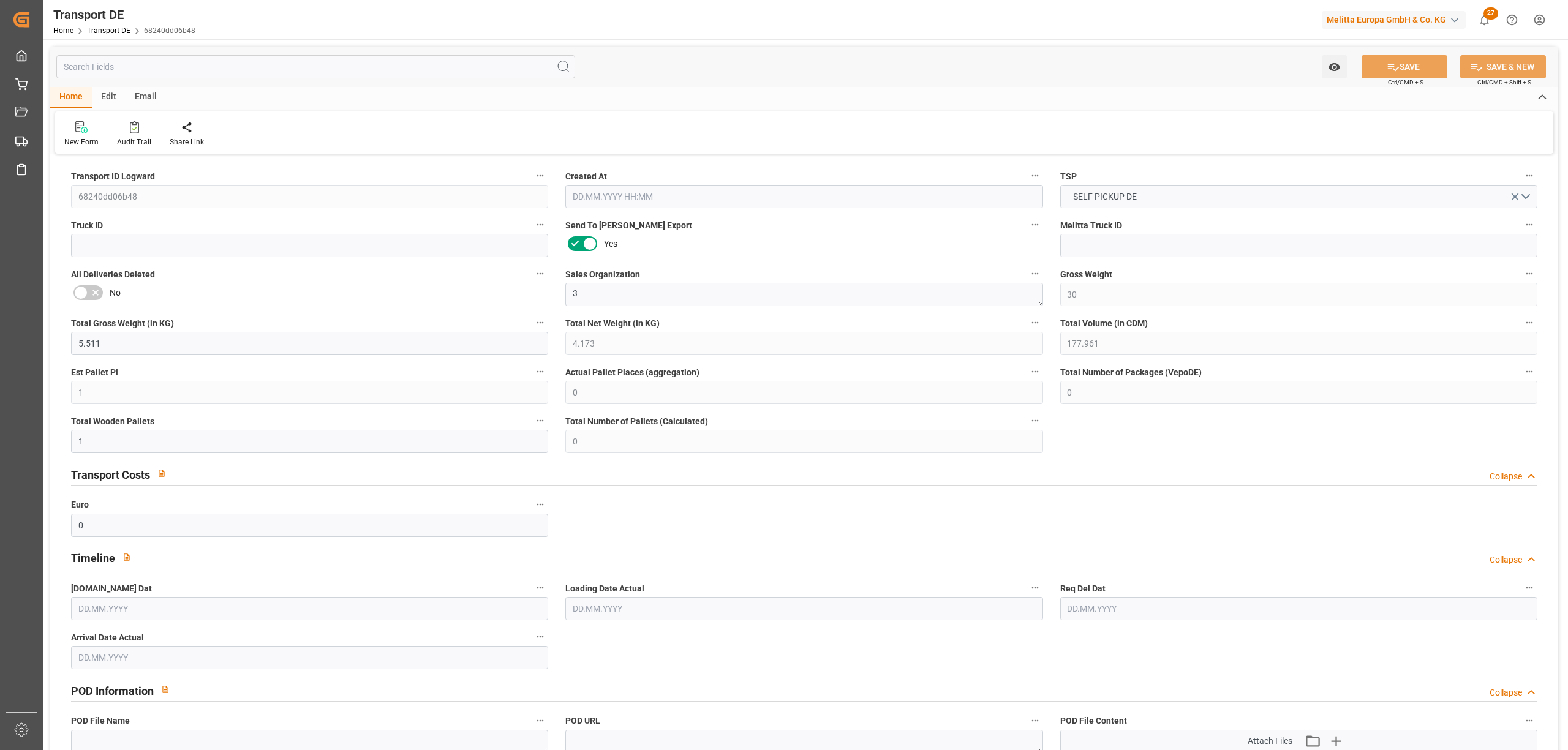
type input "[DATE]"
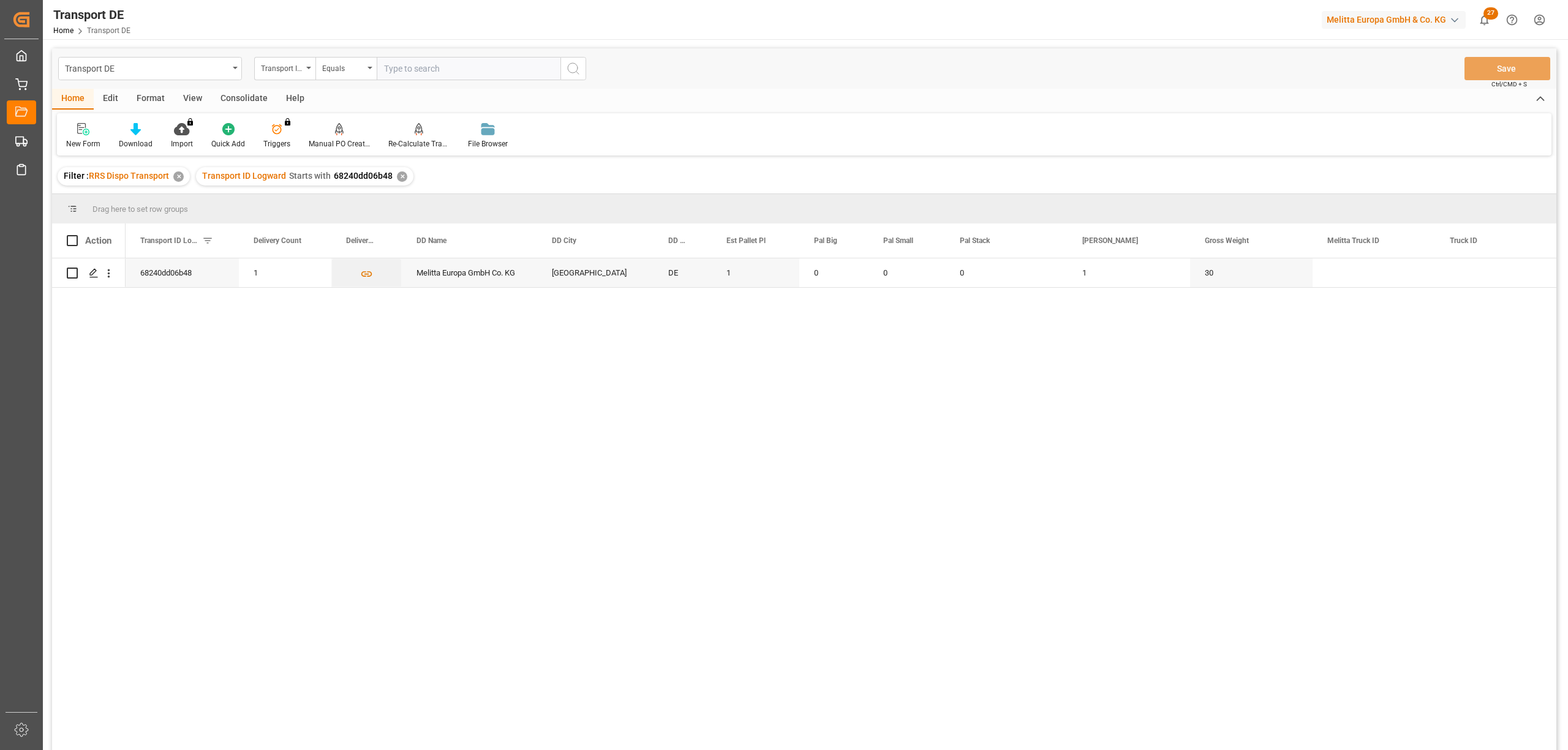
click at [245, 101] on div "Consolidate" at bounding box center [244, 99] width 66 height 21
click at [83, 141] on div "Consolidation List" at bounding box center [96, 144] width 60 height 11
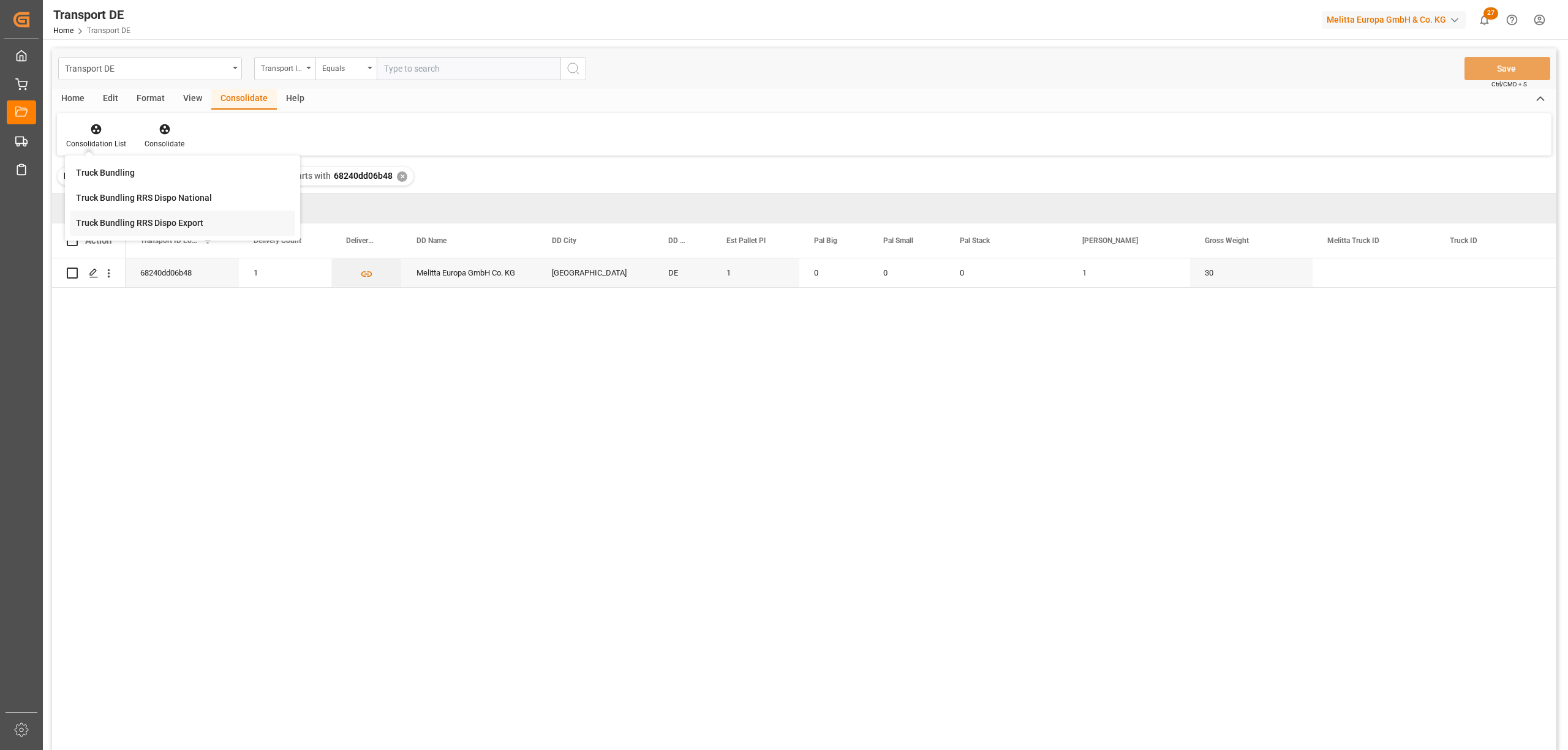
click at [105, 226] on div "Transport DE Transport ID Logward Equals Save Ctrl/CMD + S Home Edit Format Vie…" at bounding box center [804, 416] width 1504 height 734
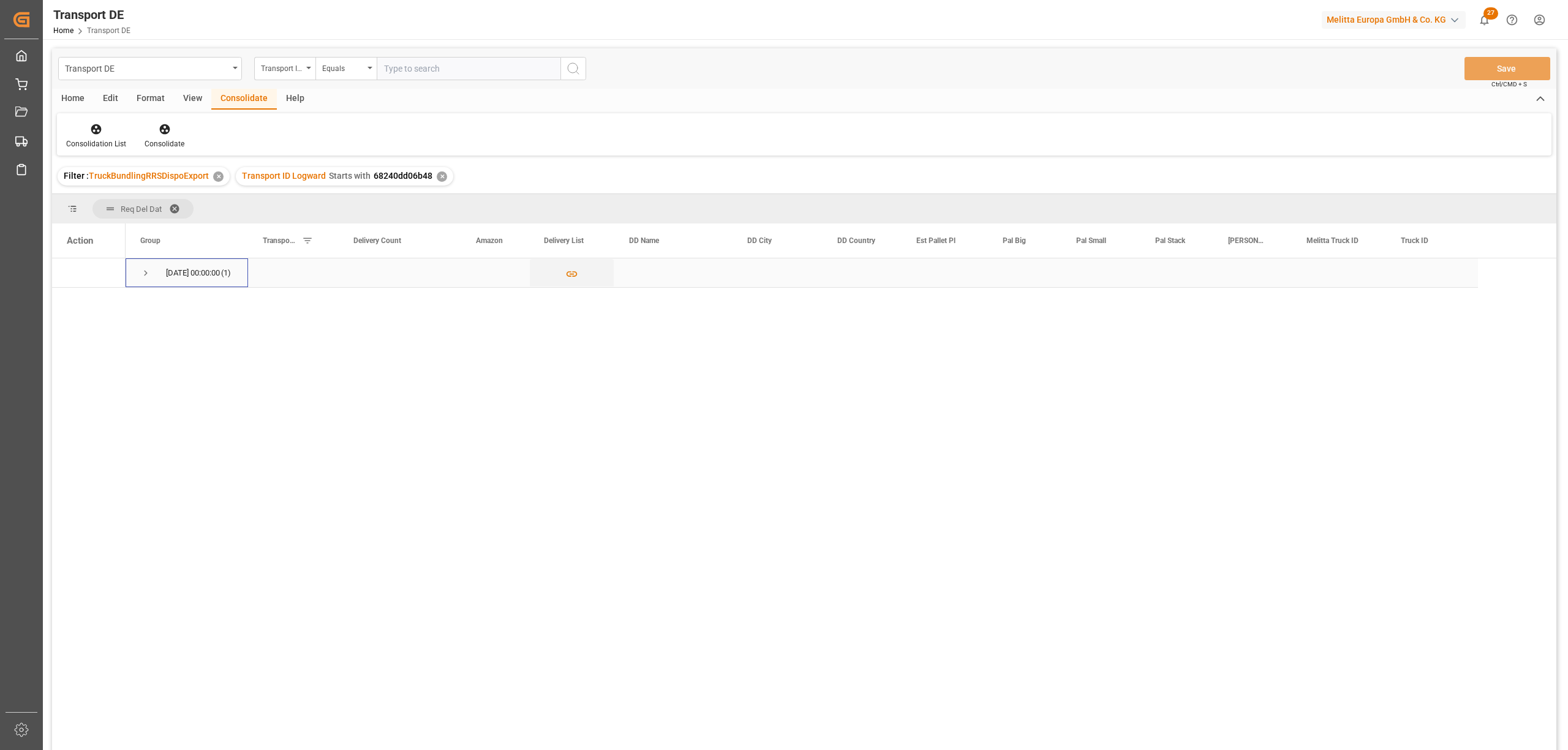
click at [148, 273] on span "Press SPACE to select this row." at bounding box center [146, 273] width 11 height 11
click at [75, 304] on input "Press Space to toggle row selection (unchecked)" at bounding box center [72, 302] width 11 height 11
checkbox input "true"
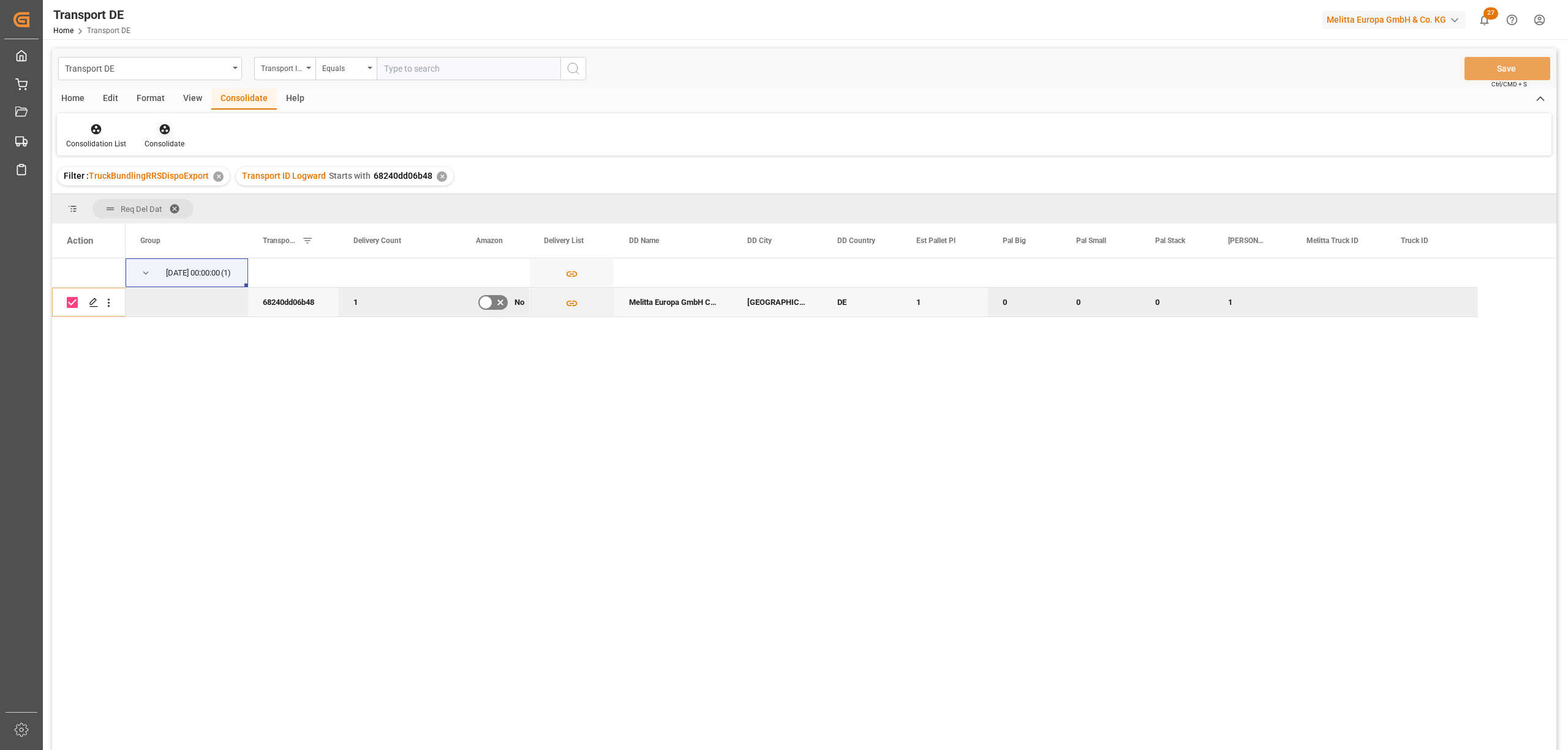
click at [168, 131] on icon at bounding box center [164, 129] width 11 height 11
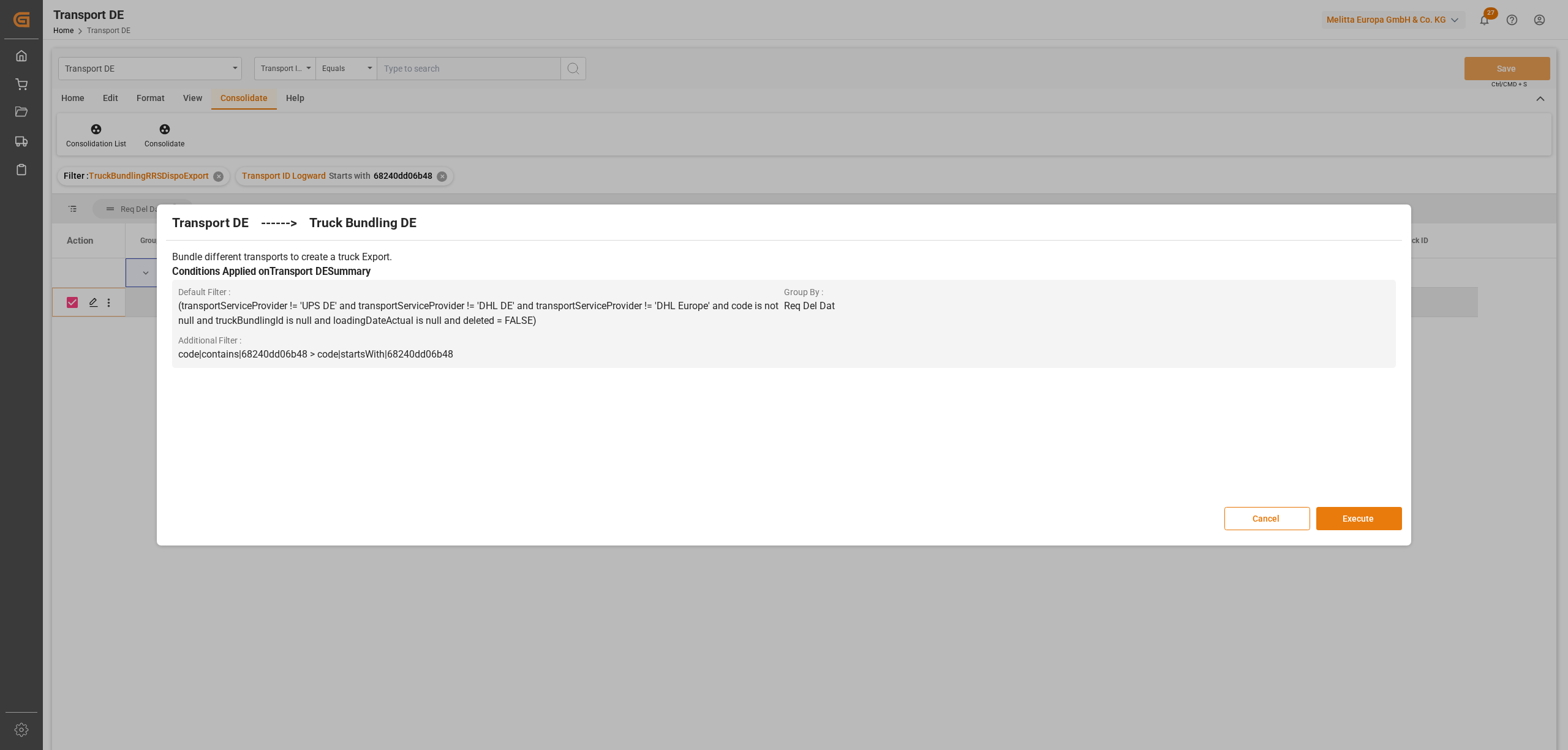
click at [1375, 522] on button "Execute" at bounding box center [1359, 518] width 86 height 23
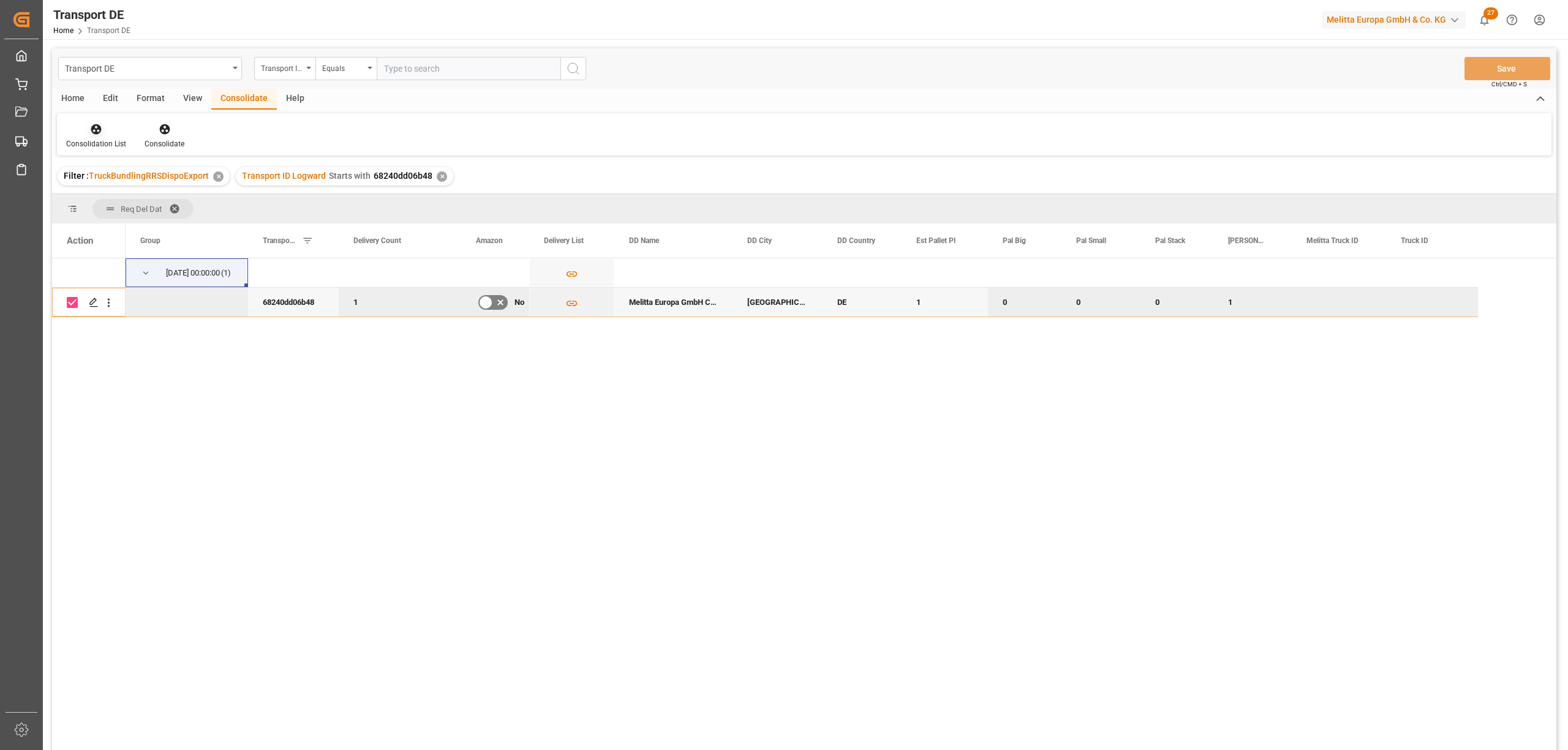
click at [95, 141] on div "Consolidation List" at bounding box center [96, 144] width 60 height 11
click at [115, 223] on div "Transport DE Transport ID Logward Equals Save Ctrl/CMD + S Home Edit Format Vie…" at bounding box center [804, 416] width 1504 height 734
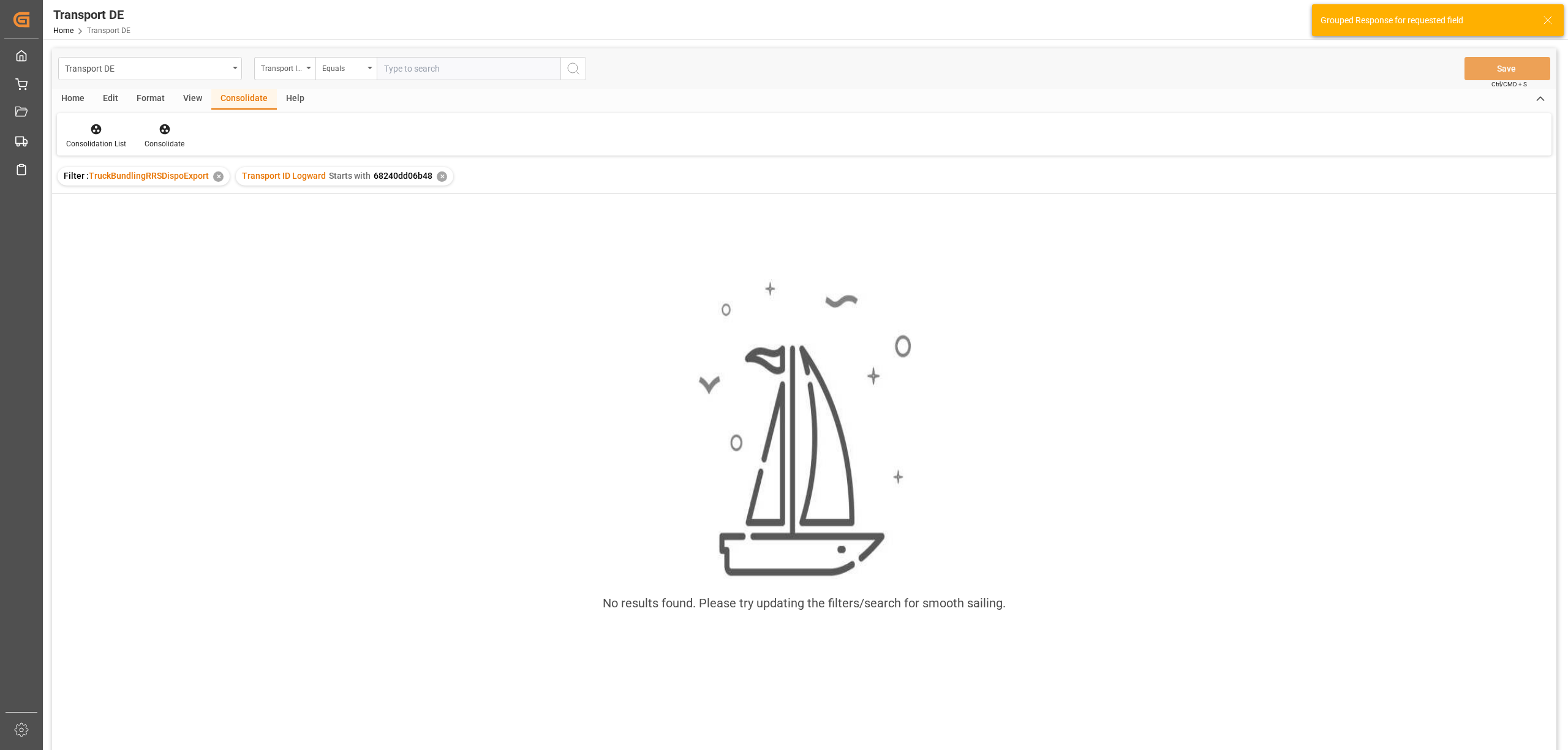
click at [430, 174] on div "Transport ID Logward Starts with 68240dd06b48 ✕" at bounding box center [344, 177] width 217 height 18
